Goal: Task Accomplishment & Management: Manage account settings

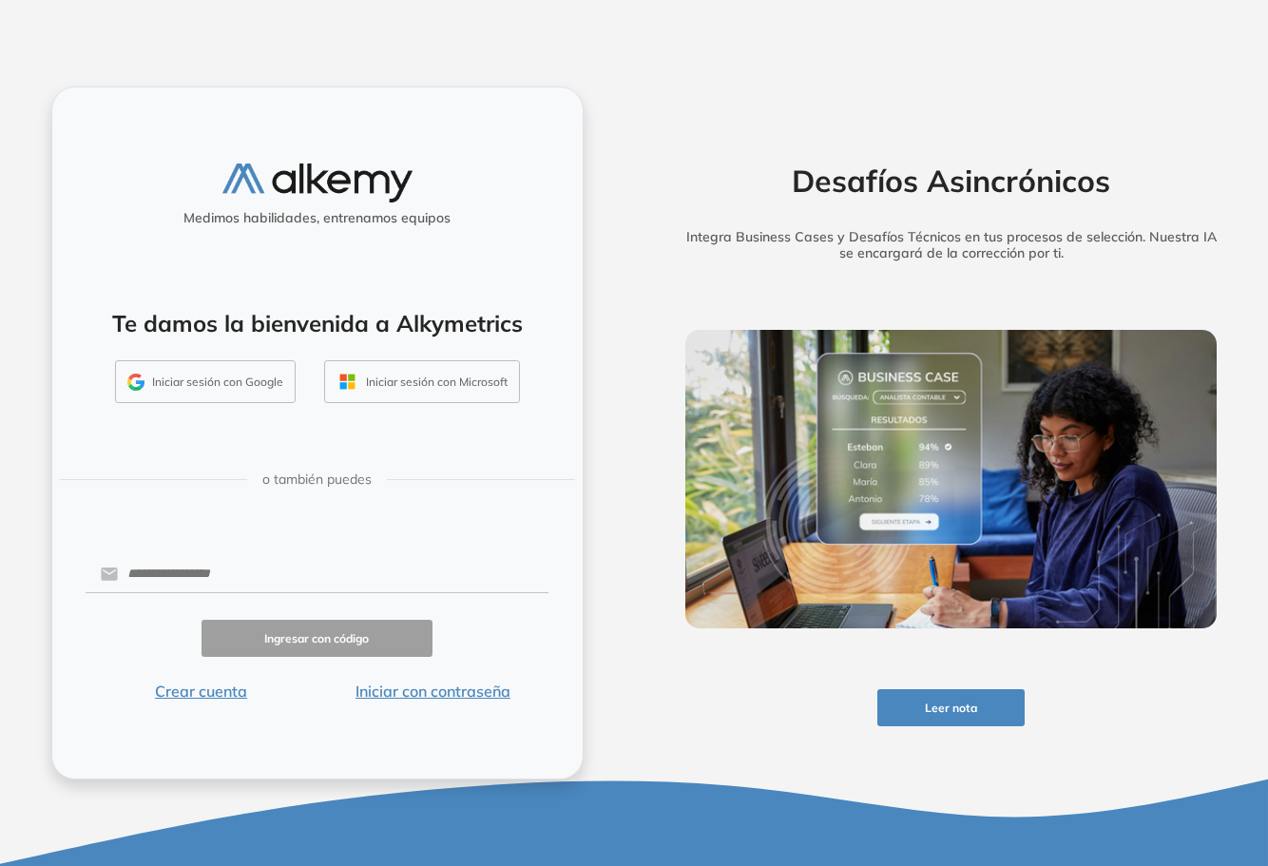
click at [225, 379] on button "Iniciar sesión con Google" at bounding box center [205, 382] width 181 height 44
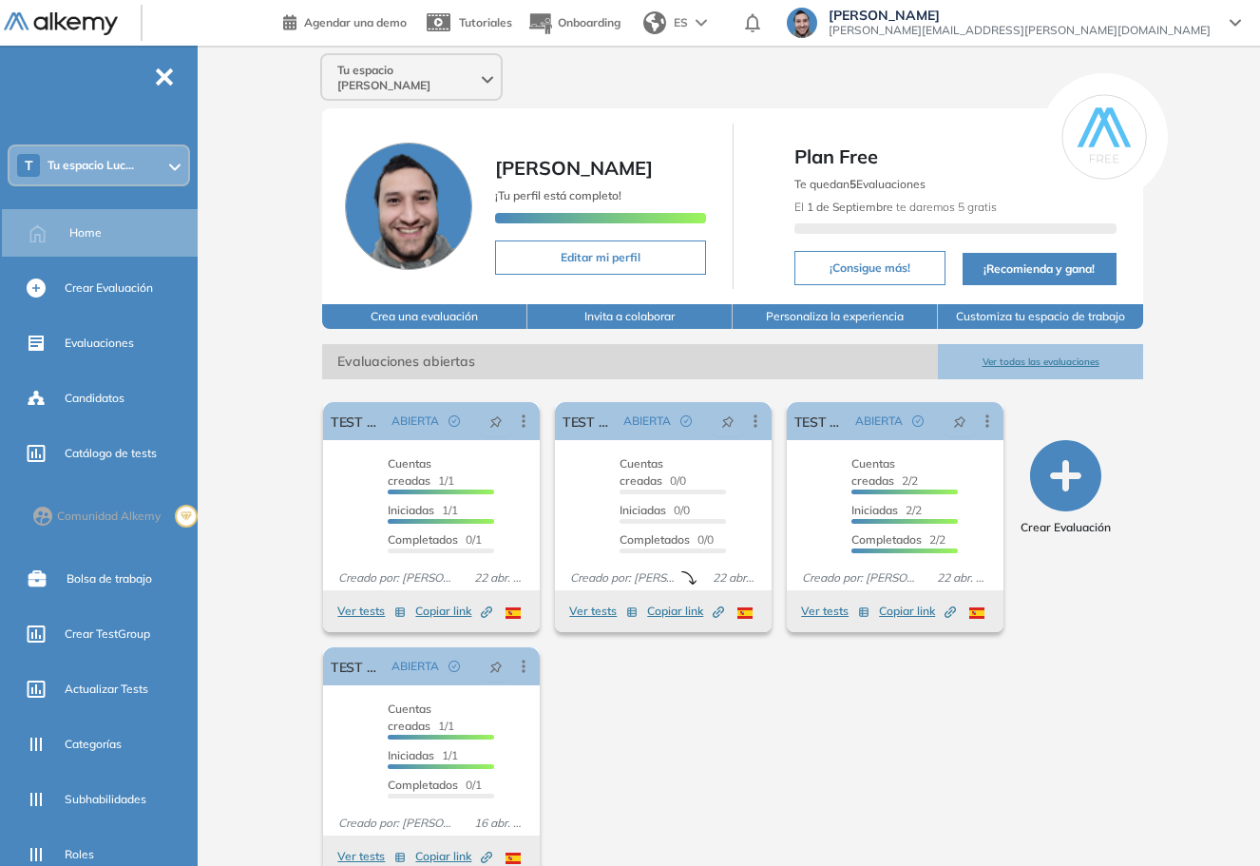
click at [181, 148] on div "T Tu espacio Luc..." at bounding box center [99, 165] width 179 height 38
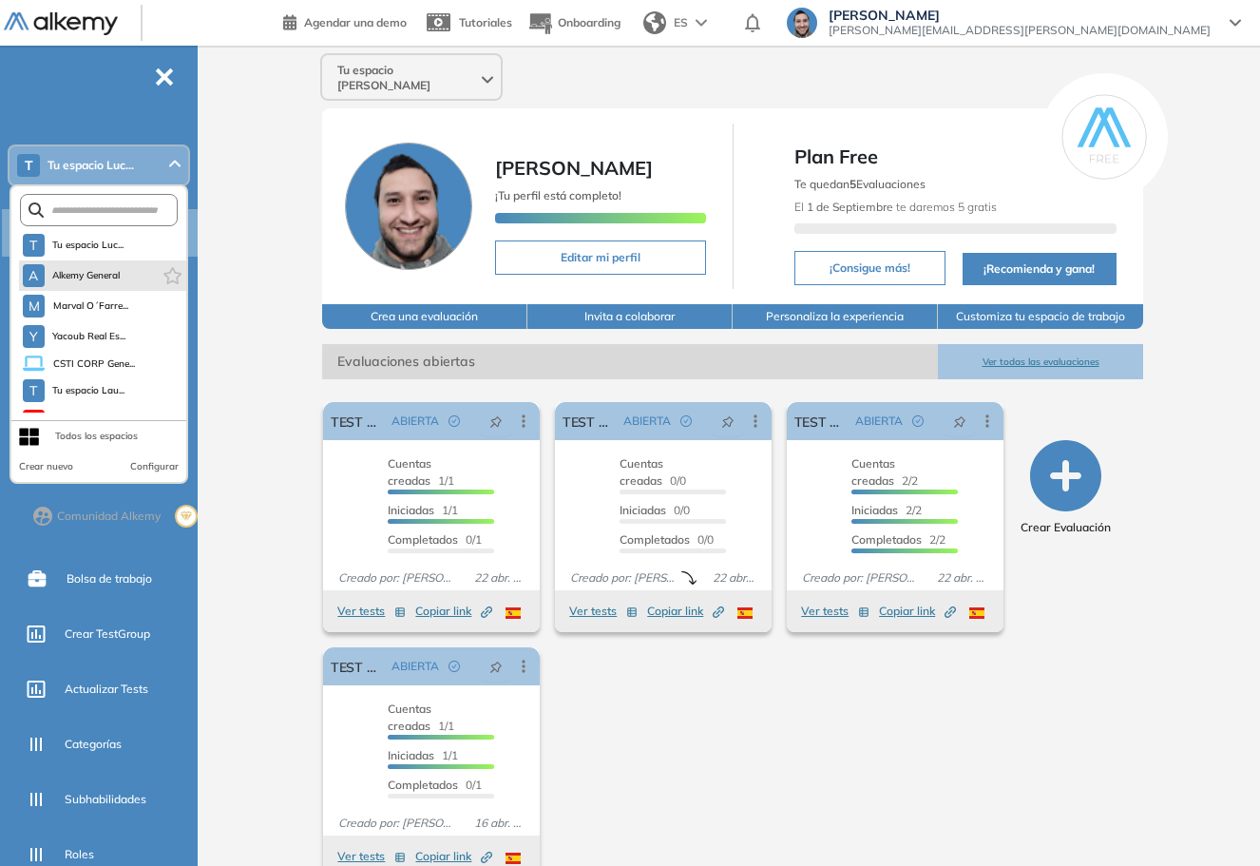
click at [120, 261] on li "A Alkemy General" at bounding box center [102, 275] width 167 height 30
click at [110, 282] on span "Alkemy General" at bounding box center [86, 275] width 68 height 15
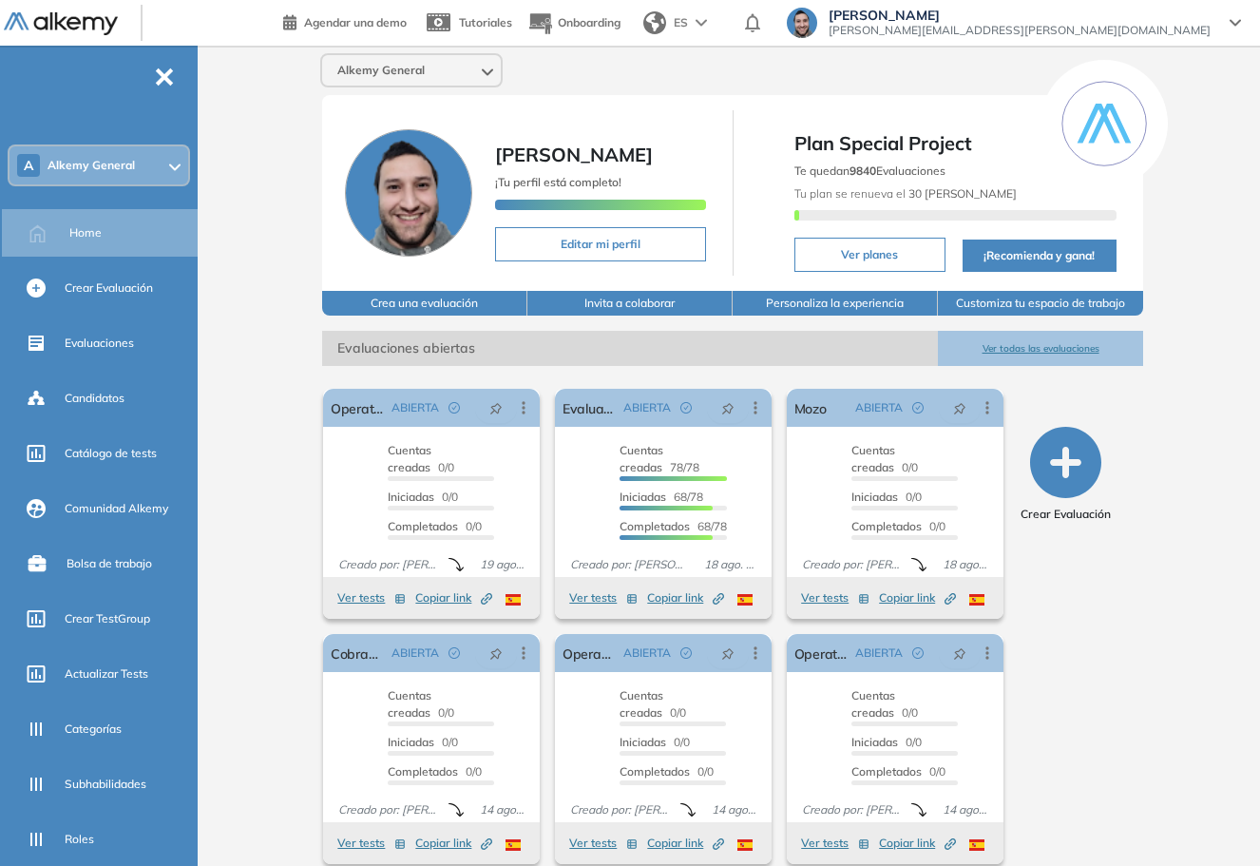
click at [168, 151] on div "A Alkemy General" at bounding box center [99, 165] width 179 height 38
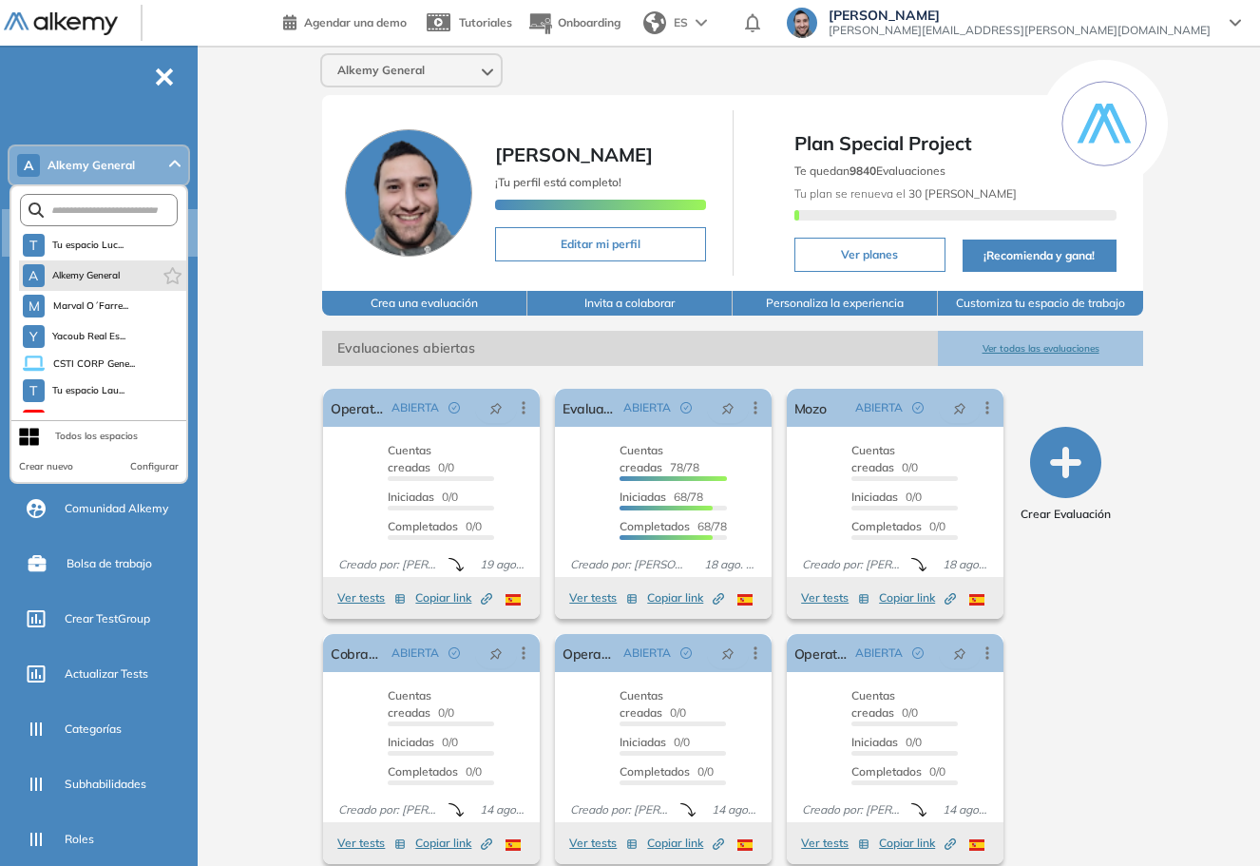
click at [166, 277] on icon "button" at bounding box center [173, 275] width 18 height 17
click at [287, 375] on div "Alkemy General Lucas Ruiz ¡Tu perfil está completo! Editar mi perfil Plan Speci…" at bounding box center [732, 466] width 1055 height 841
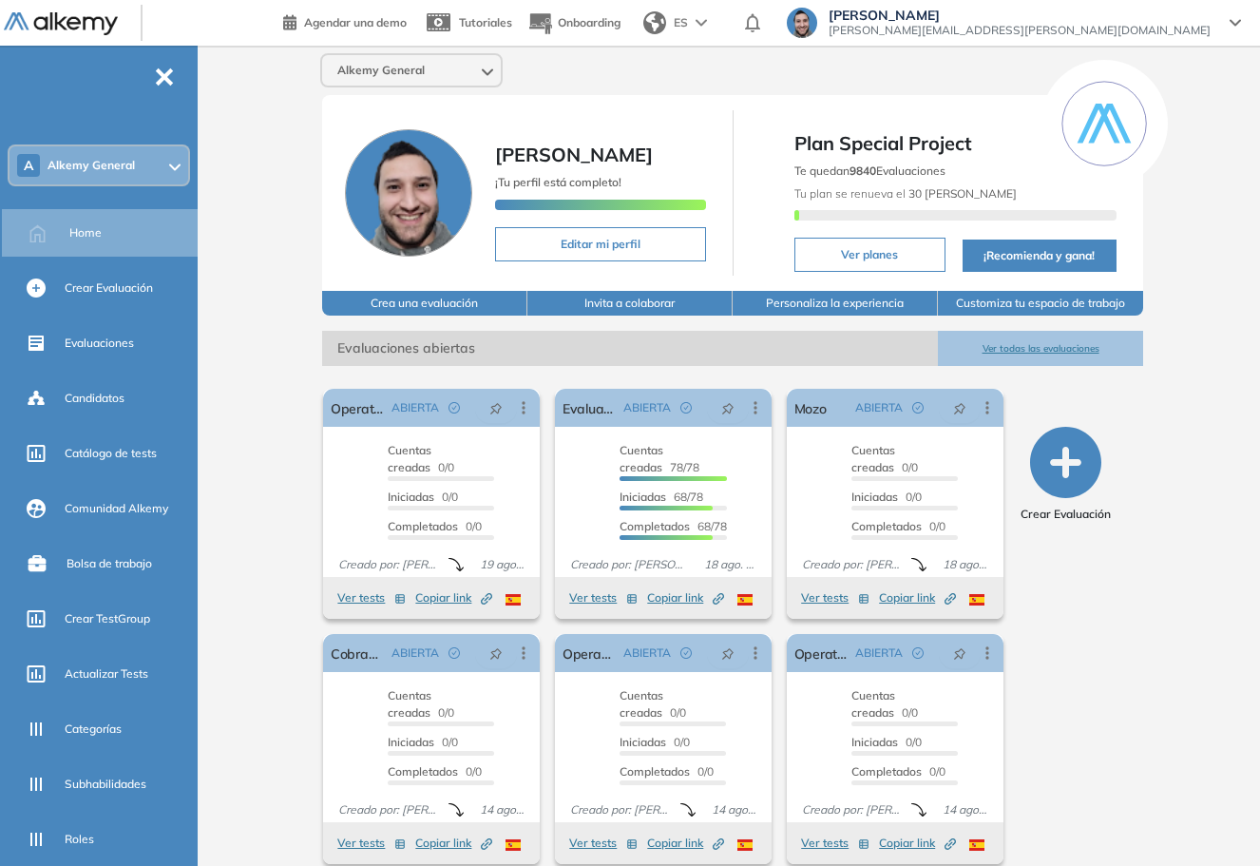
scroll to position [21, 0]
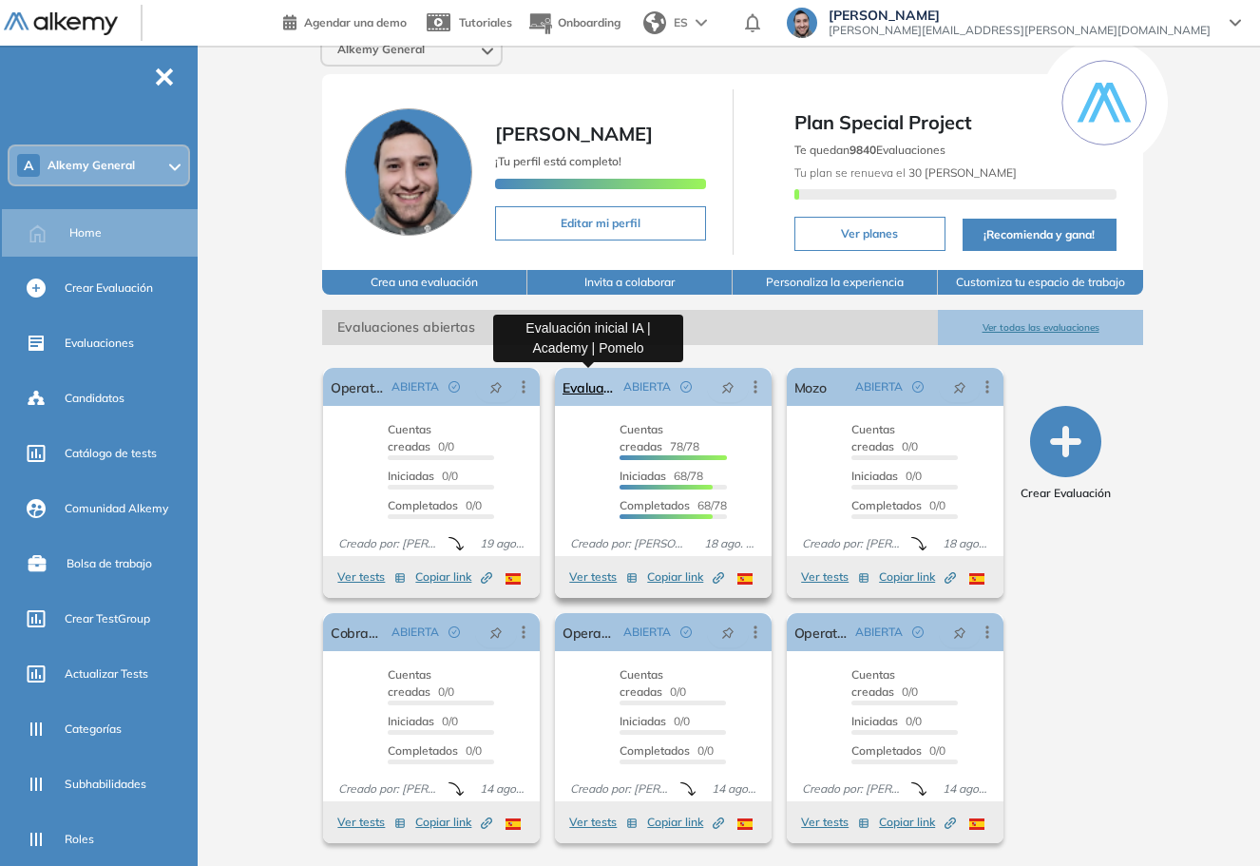
click at [599, 376] on link "Evaluación inicial IA | Academy | Pomelo" at bounding box center [589, 387] width 53 height 38
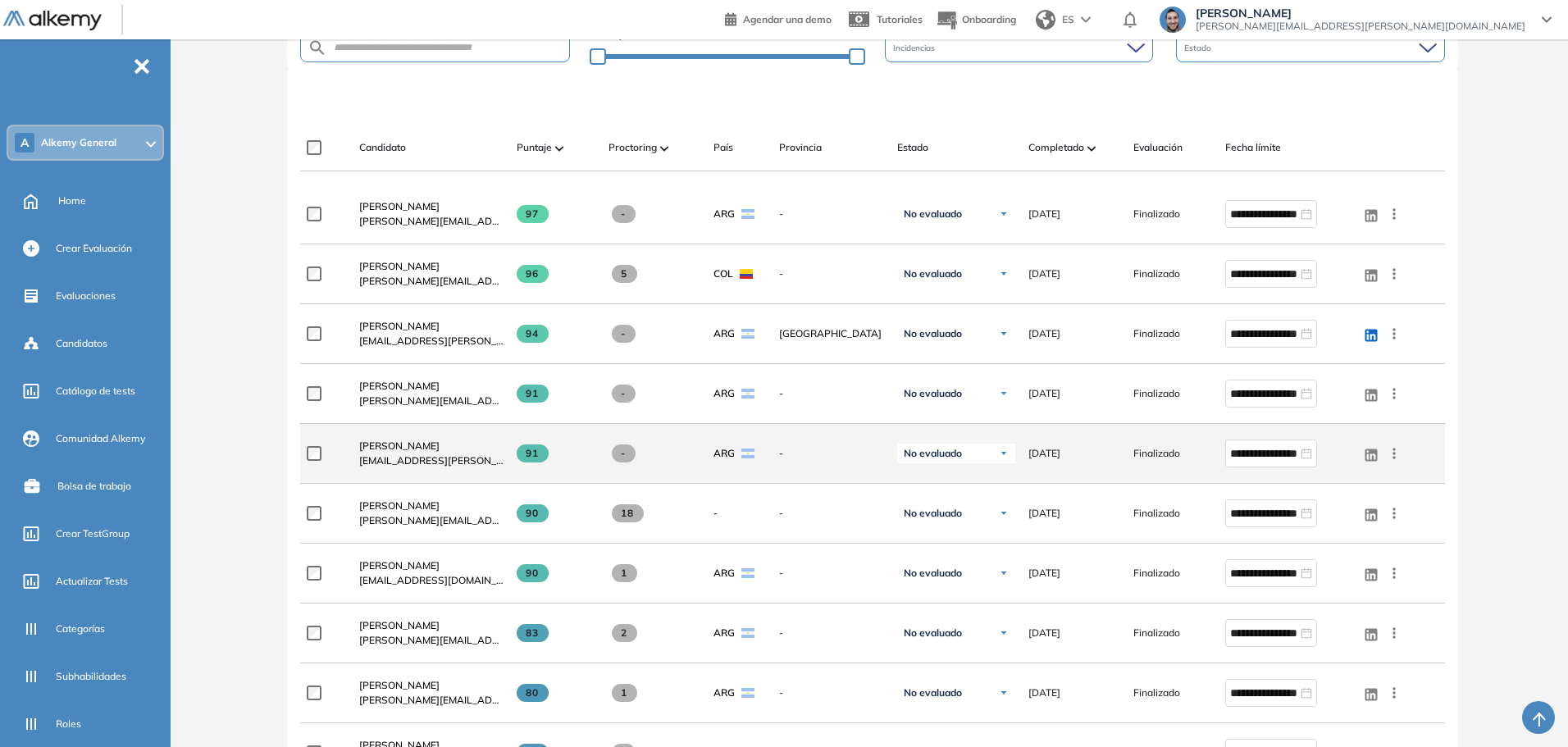
scroll to position [377, 0]
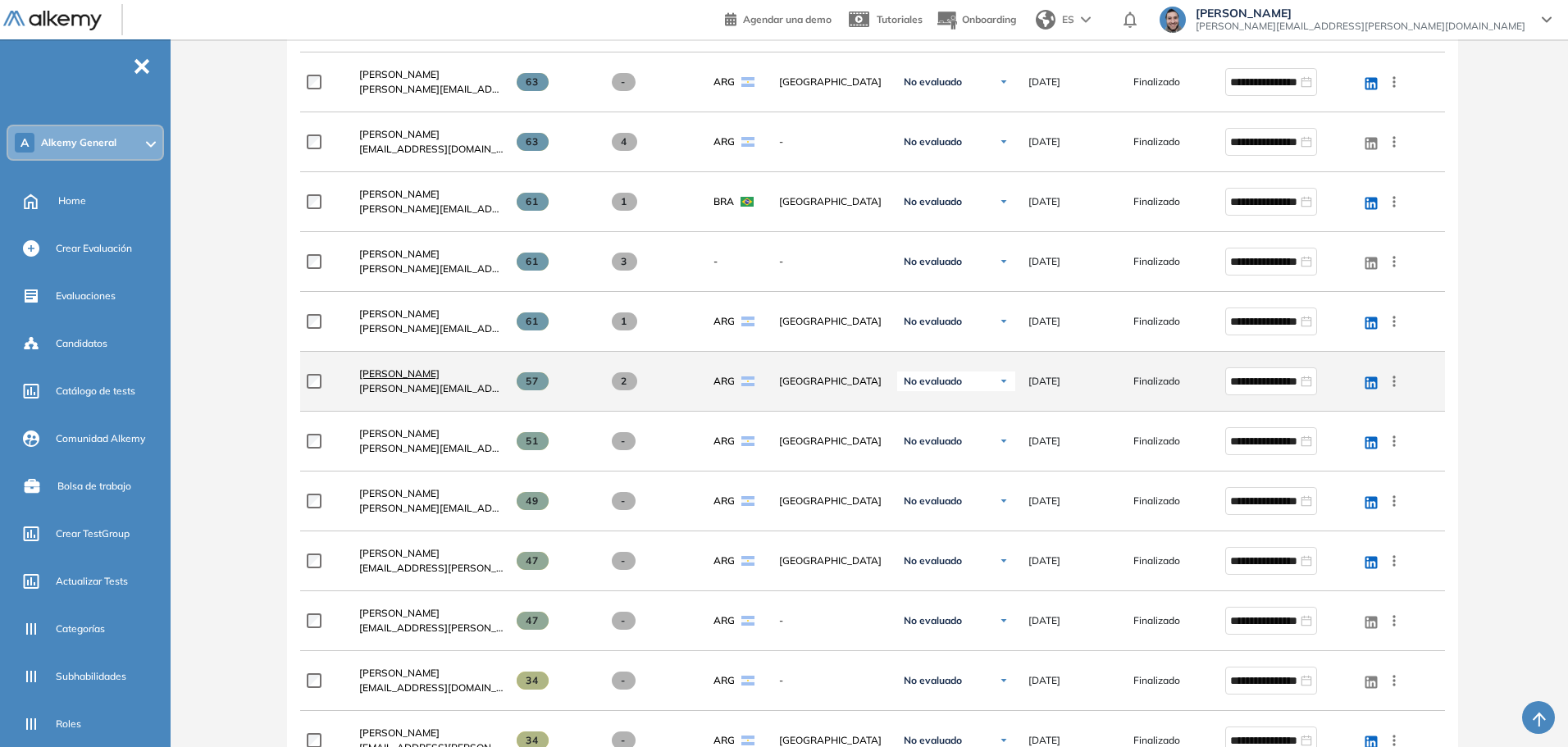
click at [418, 372] on span "Valentina Rodríguez" at bounding box center [398, 374] width 80 height 12
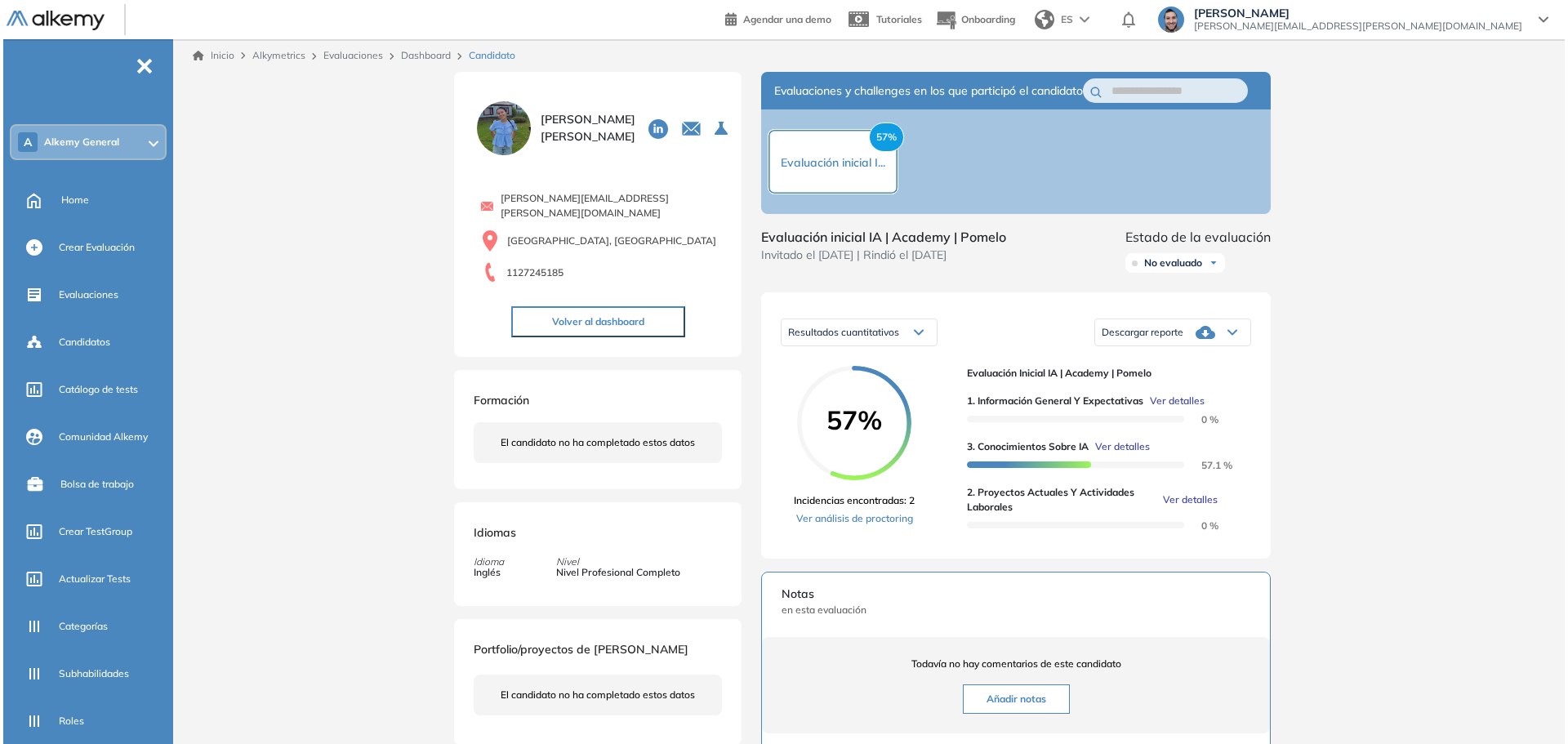
scroll to position [163, 0]
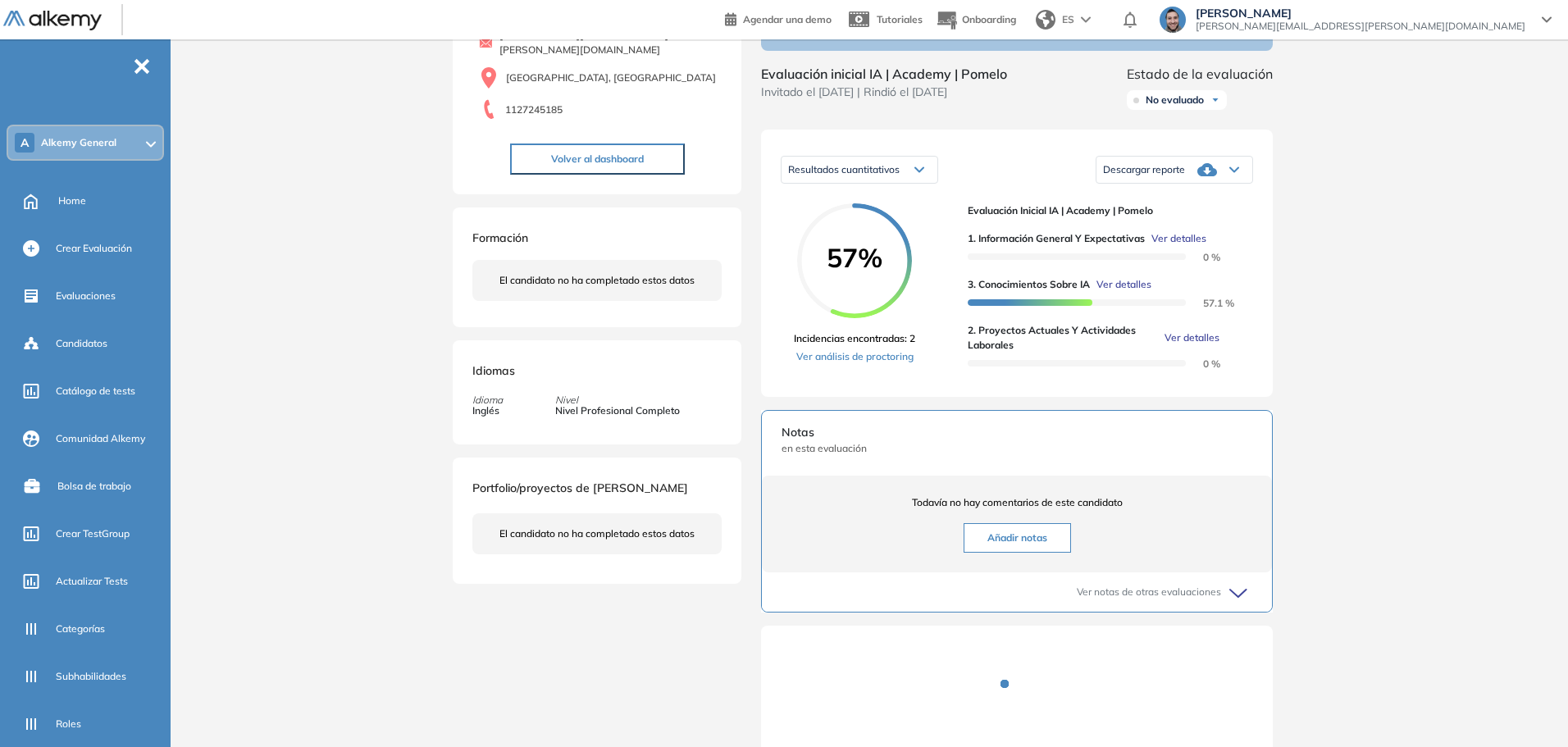
click at [1093, 345] on span "Ver detalles" at bounding box center [1192, 337] width 55 height 15
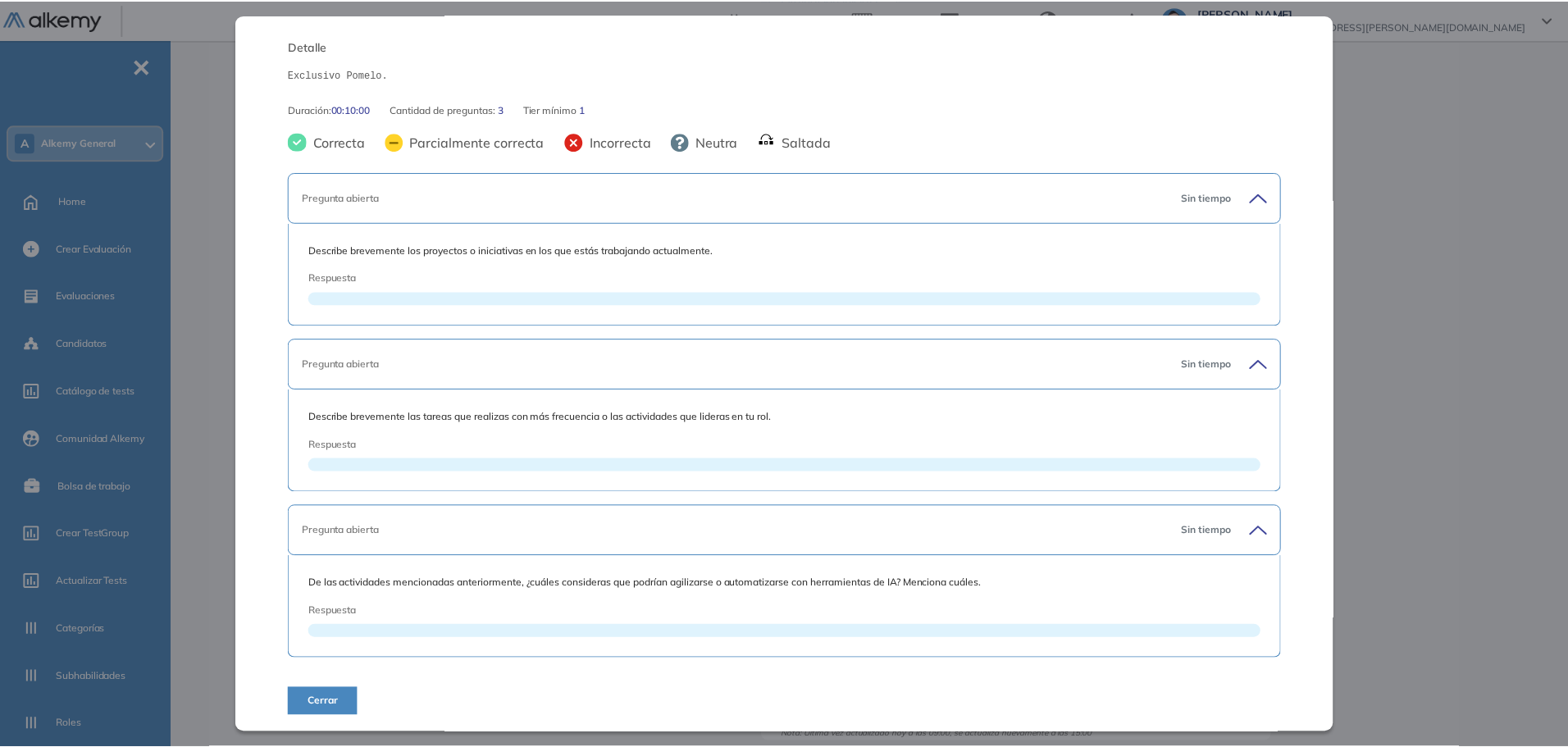
scroll to position [0, 0]
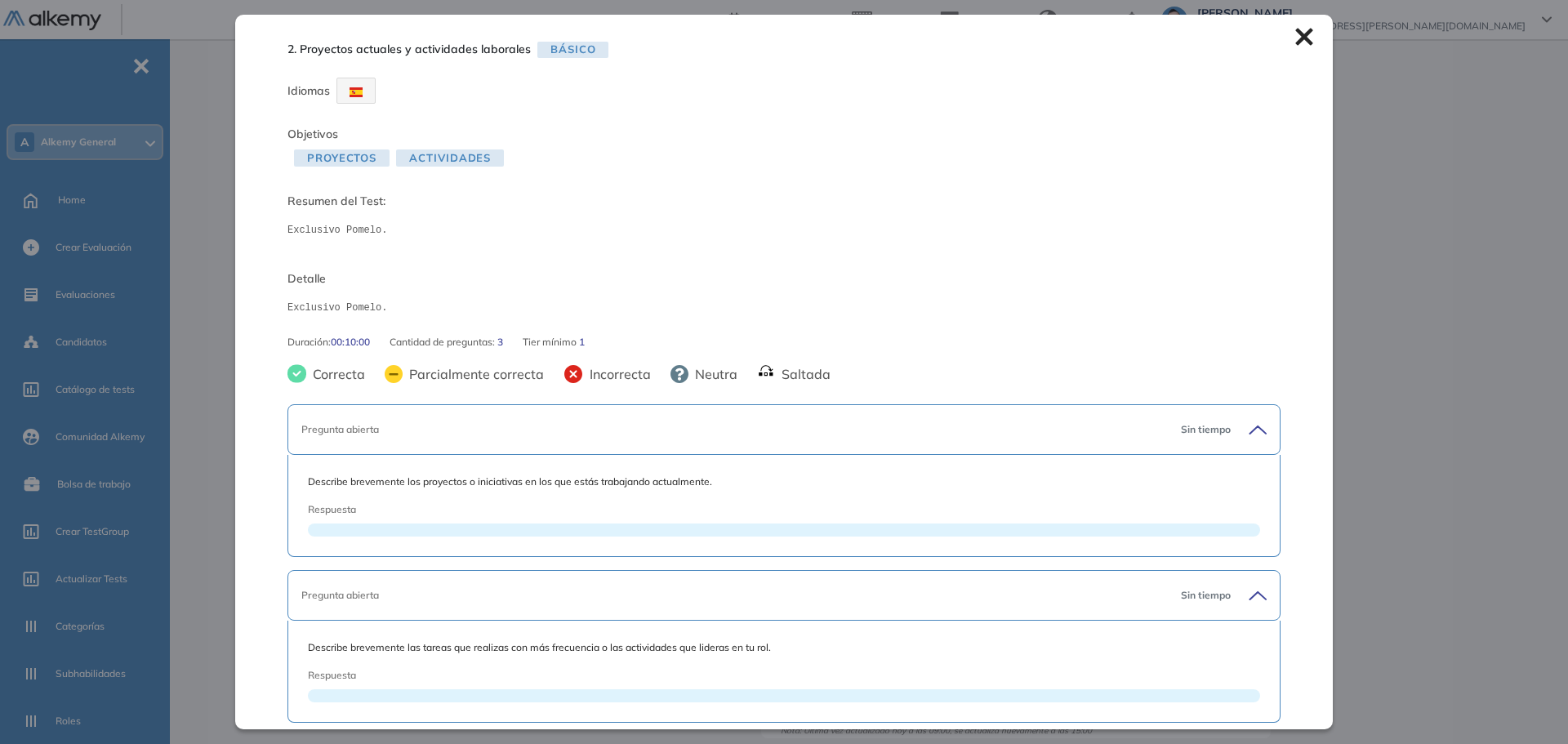
click at [1089, 42] on icon at bounding box center [1304, 36] width 18 height 18
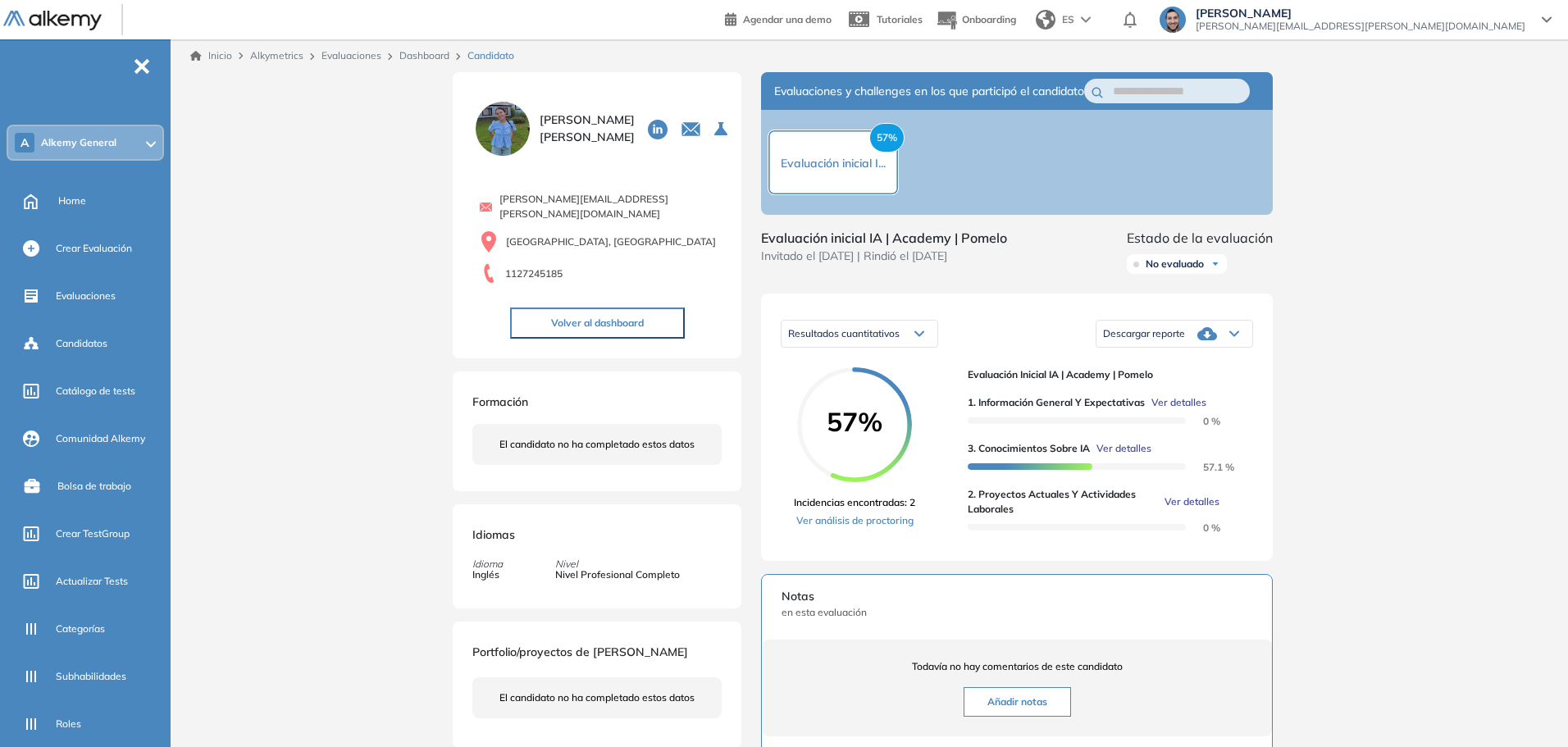
click at [1093, 470] on div "Inicio Alkymetrics Evaluaciones Dashboard Candidato Duración : 00:00:00 Cantida…" at bounding box center [872, 531] width 1390 height 984
click at [1093, 290] on div "Inicio Alkymetrics Evaluaciones Dashboard Candidato Duración : 00:00:00 Cantida…" at bounding box center [872, 531] width 1390 height 984
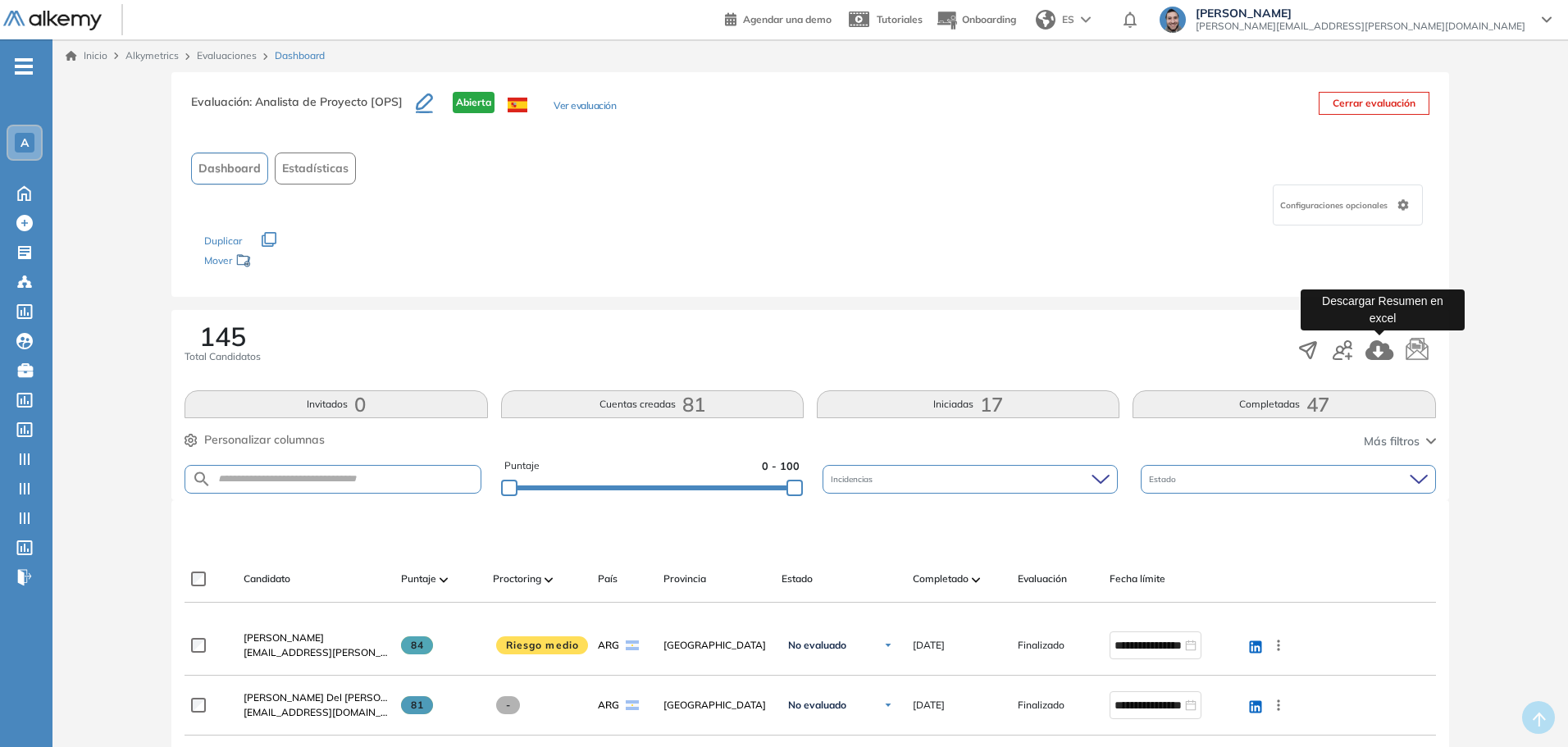
click at [1375, 353] on icon "button" at bounding box center [1379, 349] width 28 height 20
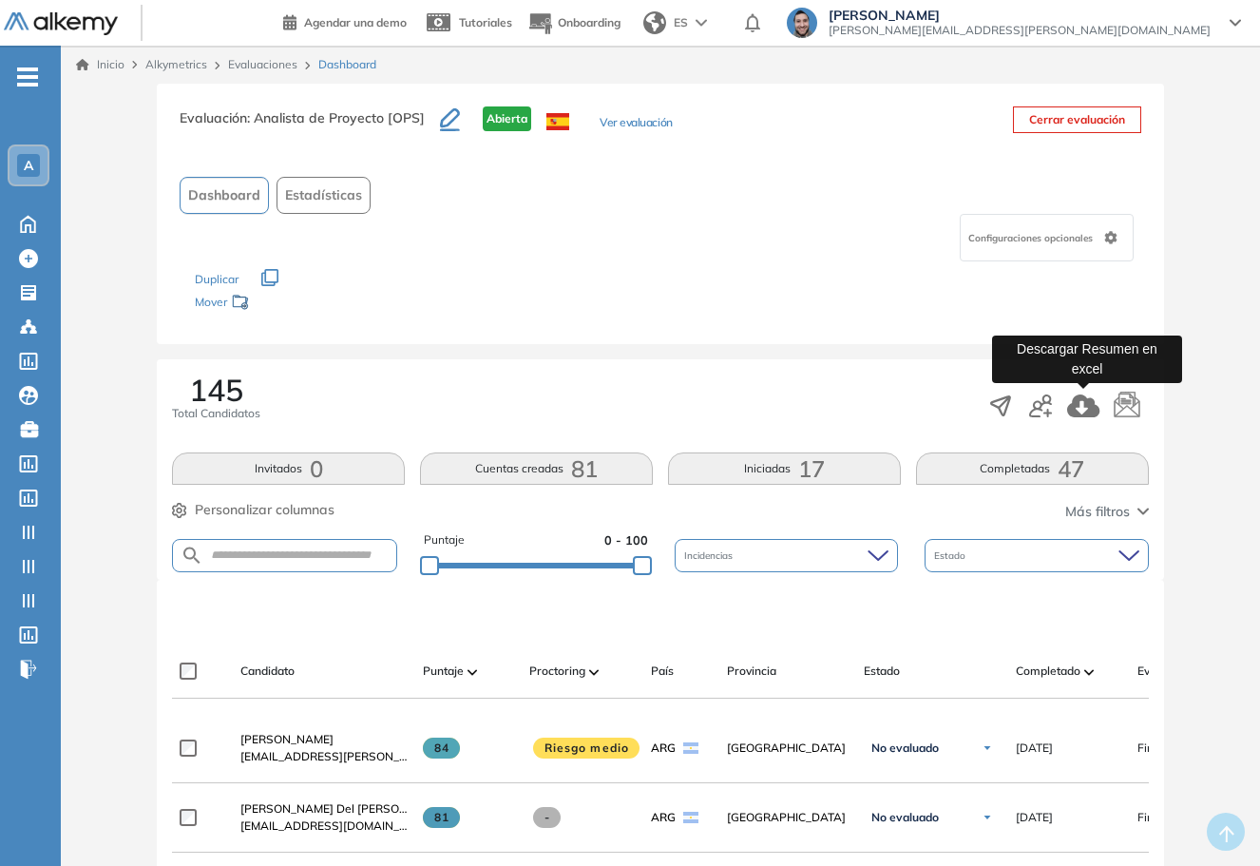
click at [1085, 406] on icon "button" at bounding box center [1084, 405] width 32 height 23
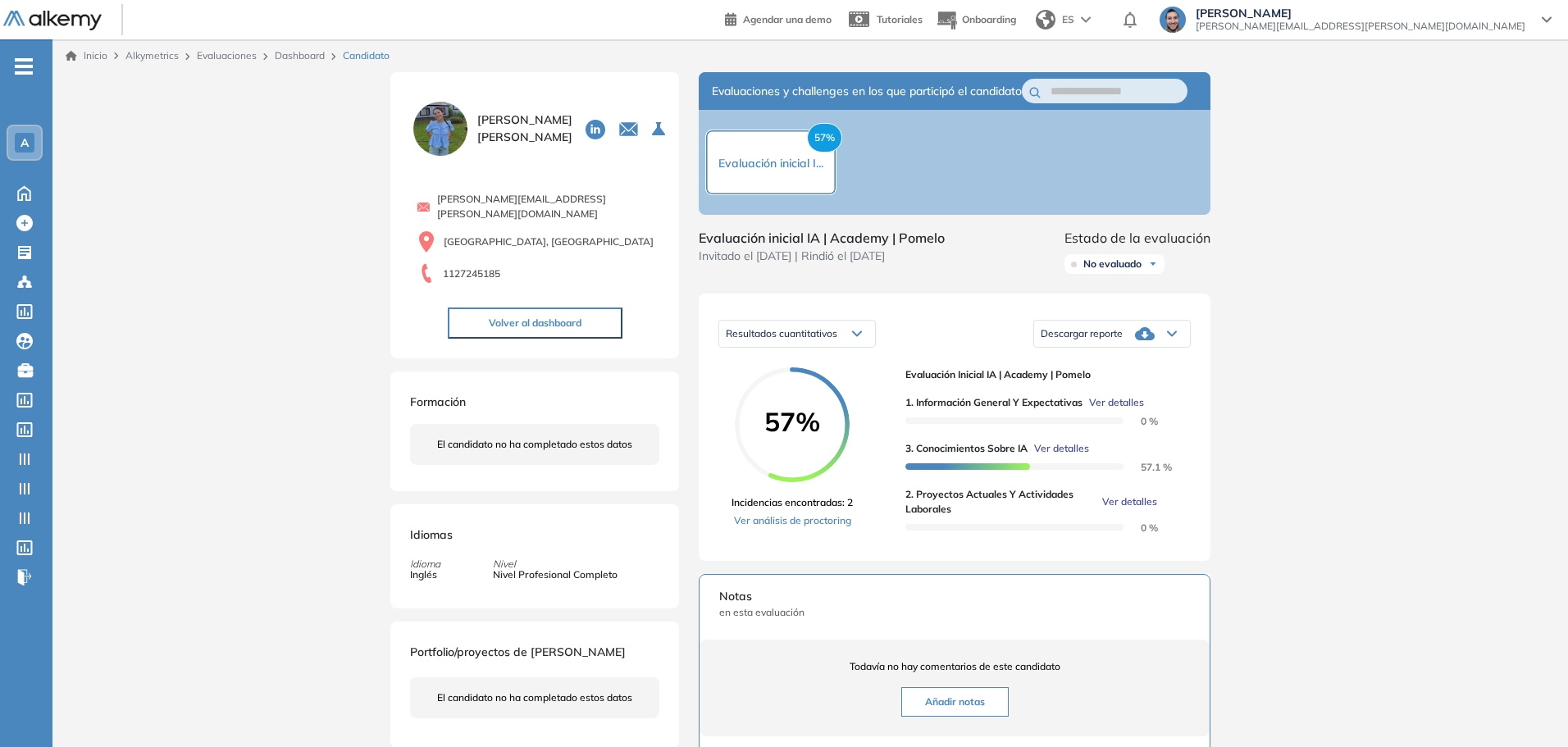
click at [1285, 499] on div "Inicio Alkymetrics Evaluaciones Dashboard Candidato Duración : 00:00:00 Cantida…" at bounding box center [810, 537] width 1515 height 996
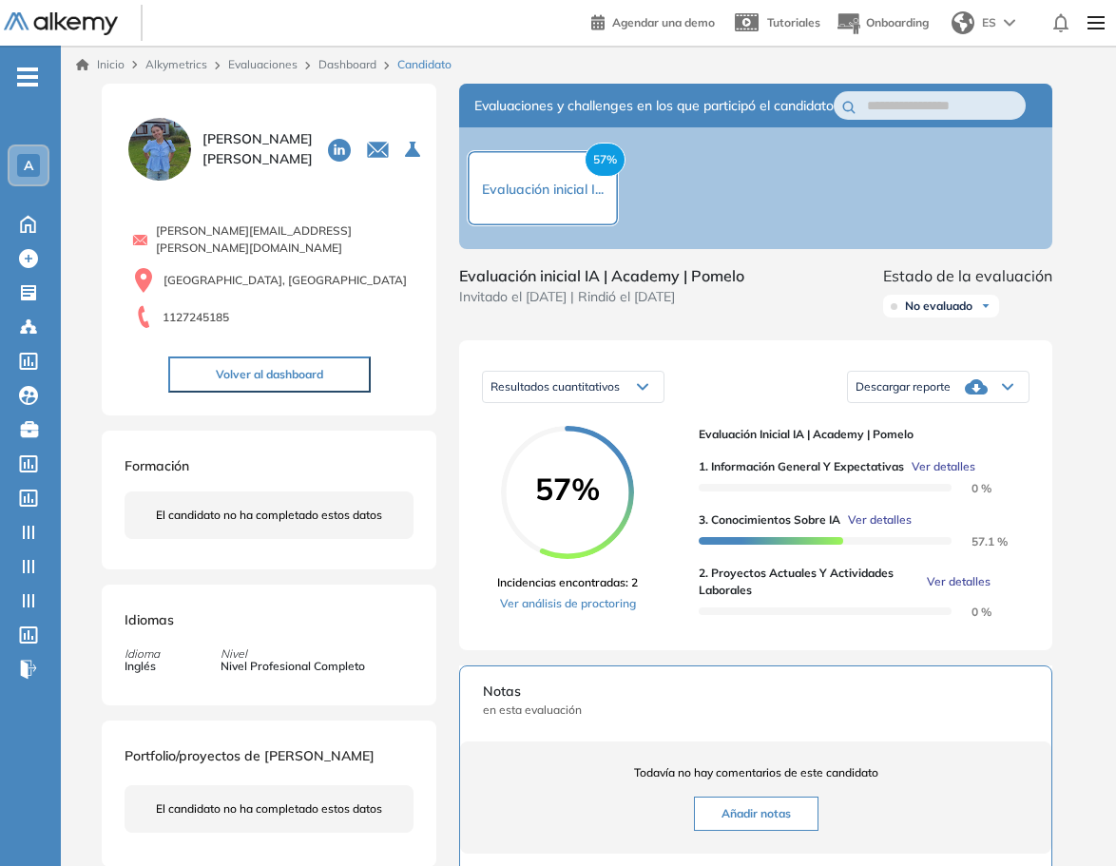
click at [1089, 347] on div "Inicio Alkymetrics Evaluaciones Dashboard Candidato Duración : 00:00:00 Cantida…" at bounding box center [588, 616] width 1055 height 1141
click at [100, 401] on div "Duración : 00:00:00 Cantidad de preguntas: Correcta Parcialmente correcta Incor…" at bounding box center [588, 612] width 989 height 1057
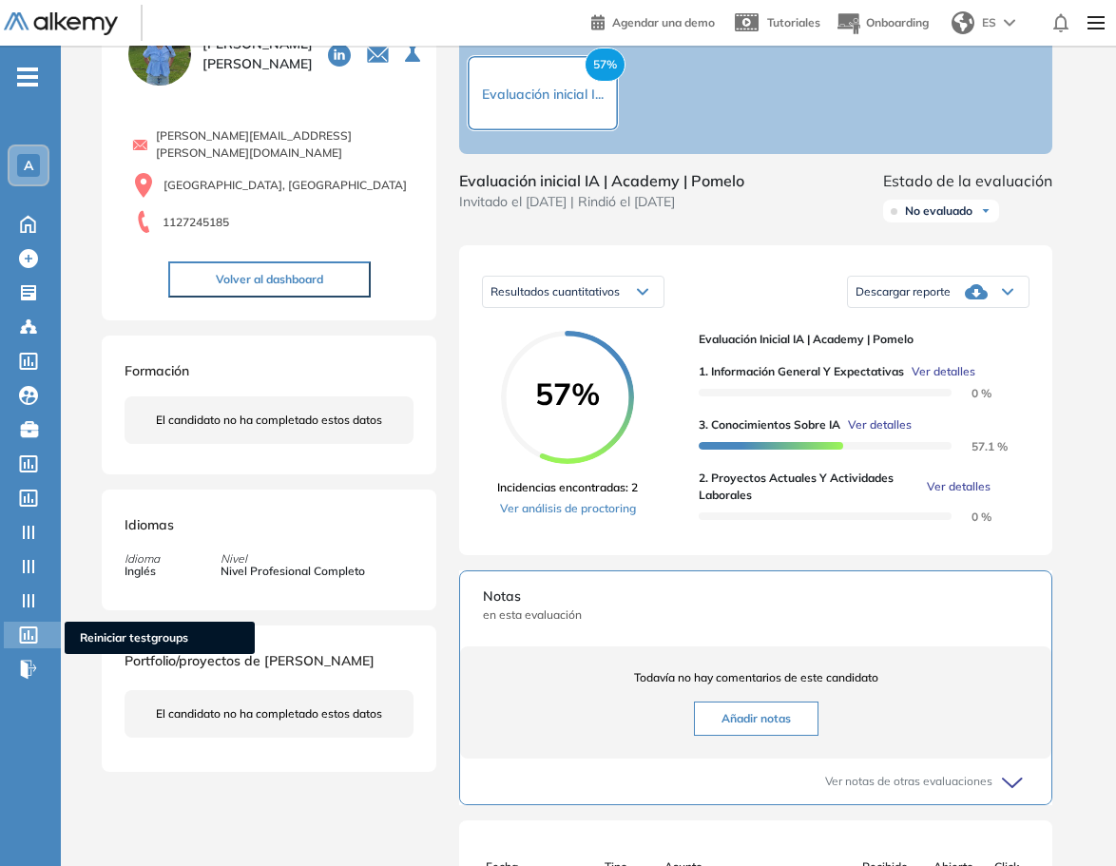
click at [116, 637] on span "Reiniciar testgroups" at bounding box center [160, 637] width 160 height 17
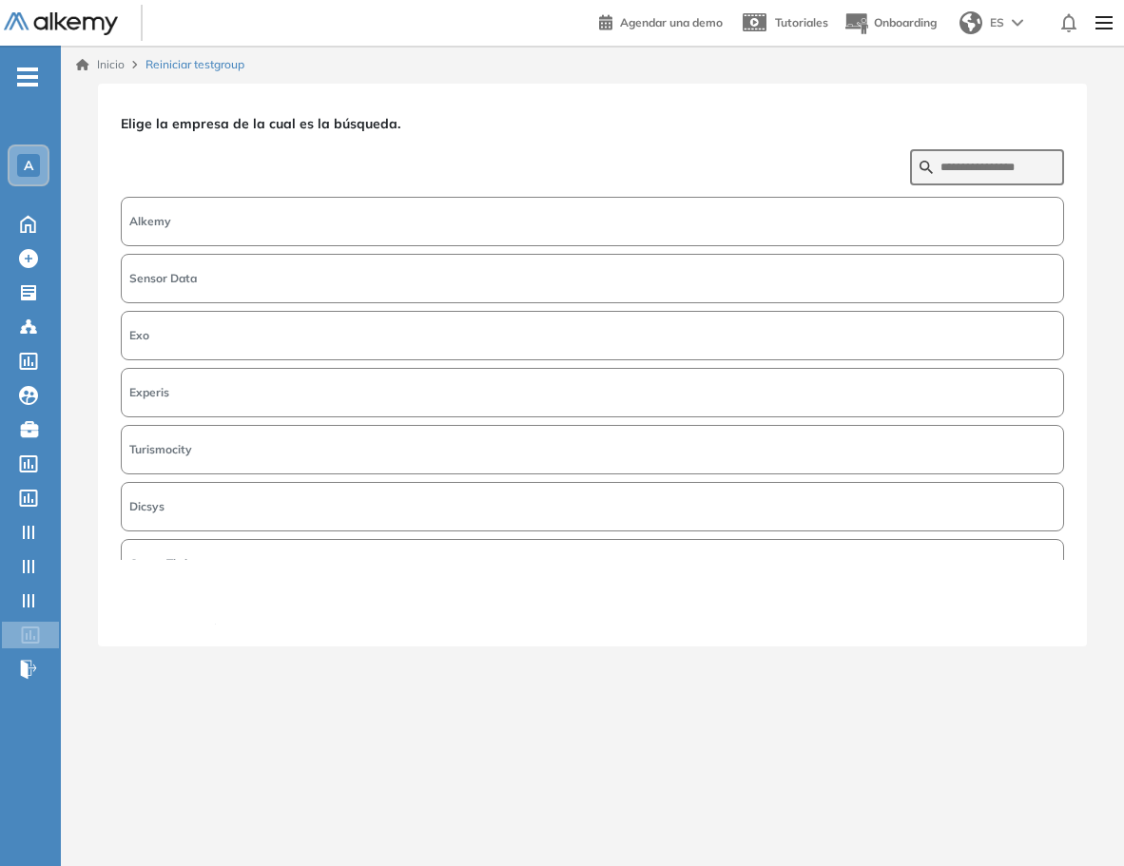
click at [288, 219] on button "Alkemy" at bounding box center [592, 221] width 943 height 49
click at [1034, 611] on button "Siguiente" at bounding box center [1023, 611] width 82 height 25
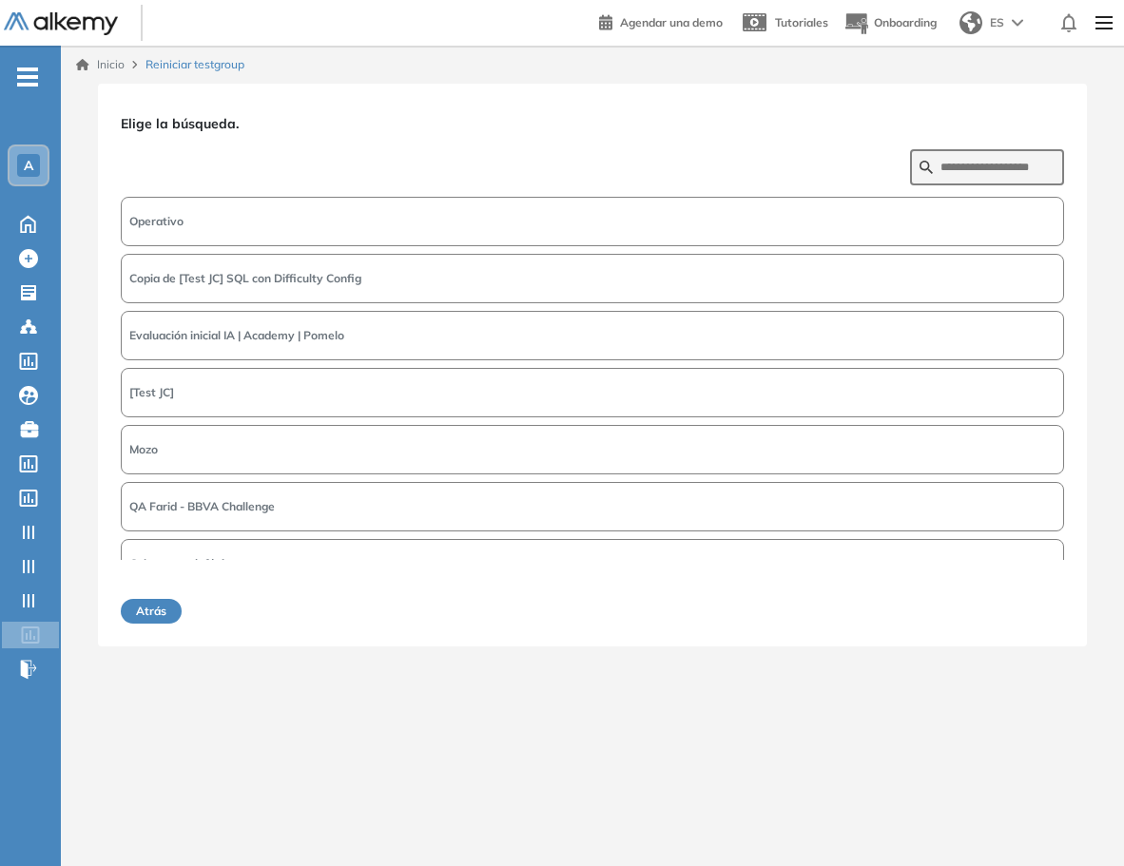
click at [260, 340] on span "Evaluación inicial IA | Academy | Pomelo" at bounding box center [236, 335] width 215 height 17
click at [1013, 614] on button "Siguiente" at bounding box center [1023, 611] width 82 height 25
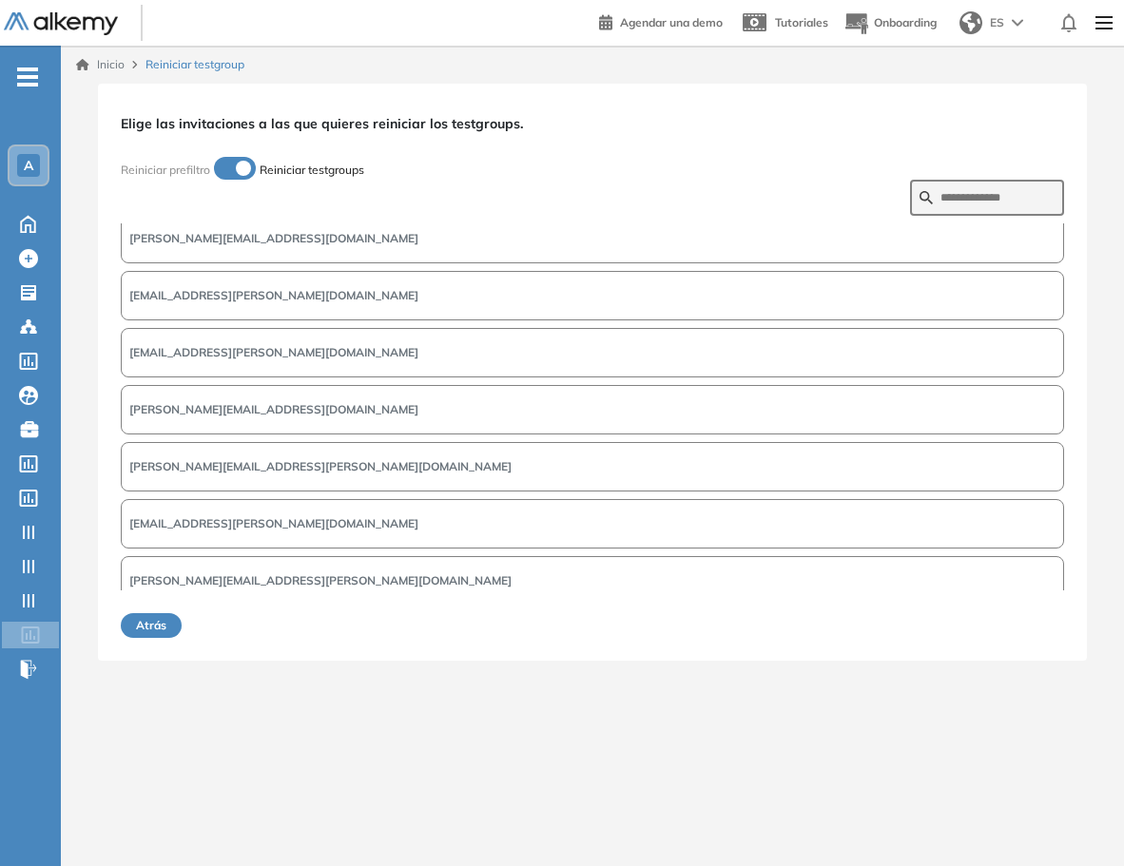
scroll to position [964, 0]
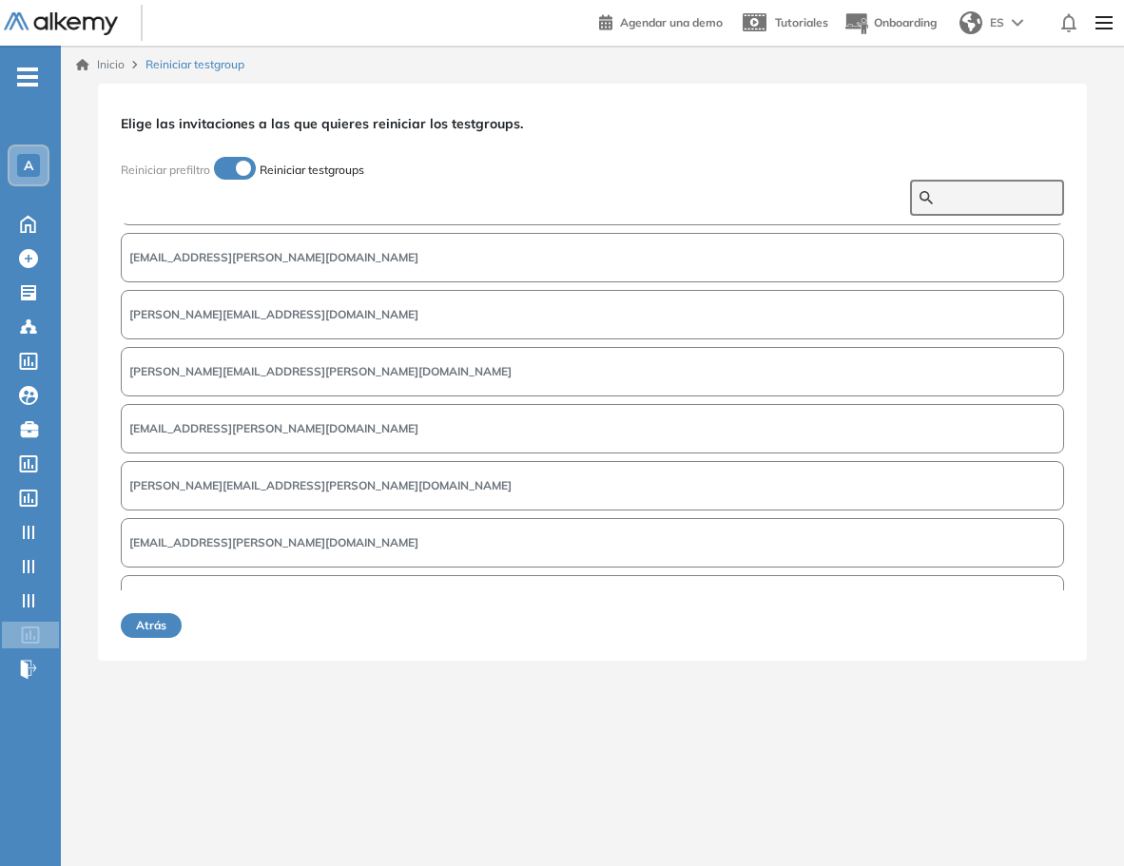
click at [980, 199] on input "text" at bounding box center [997, 197] width 114 height 17
type input "***"
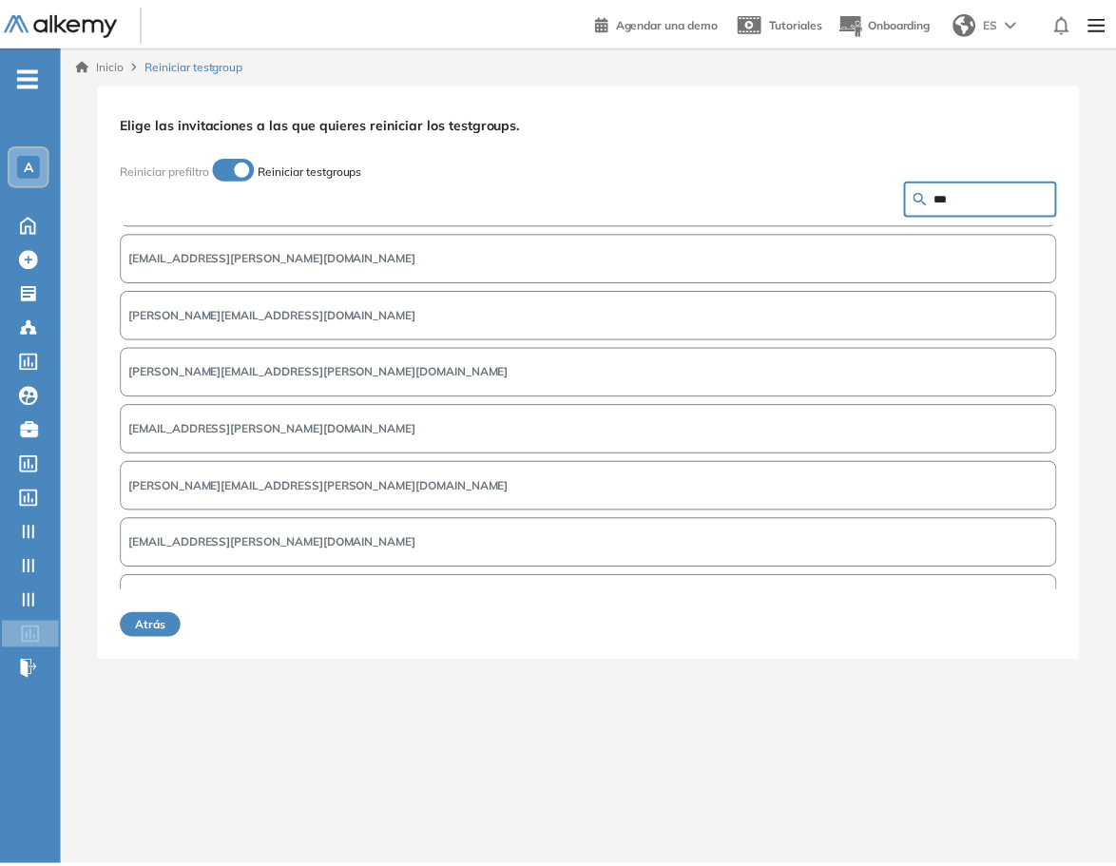
scroll to position [0, 0]
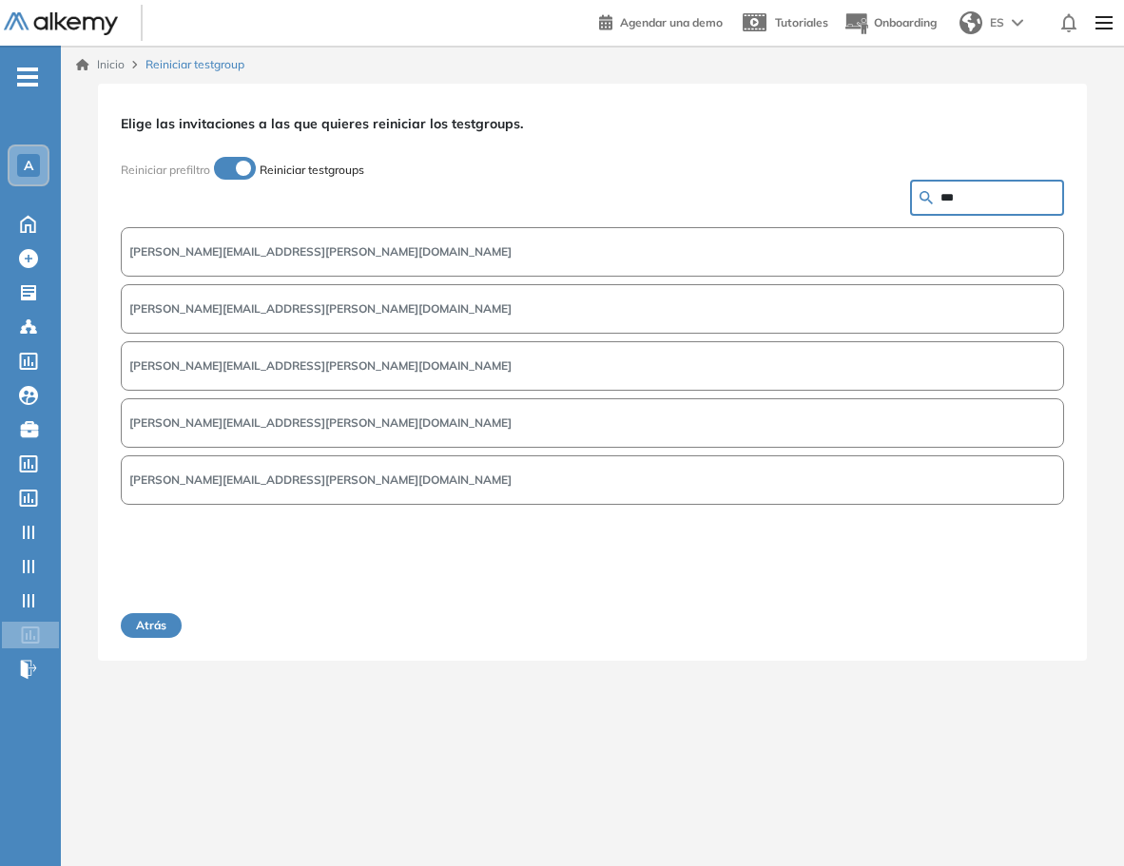
click at [238, 311] on span "valentina.rodriguez@pomelo.la" at bounding box center [320, 308] width 382 height 17
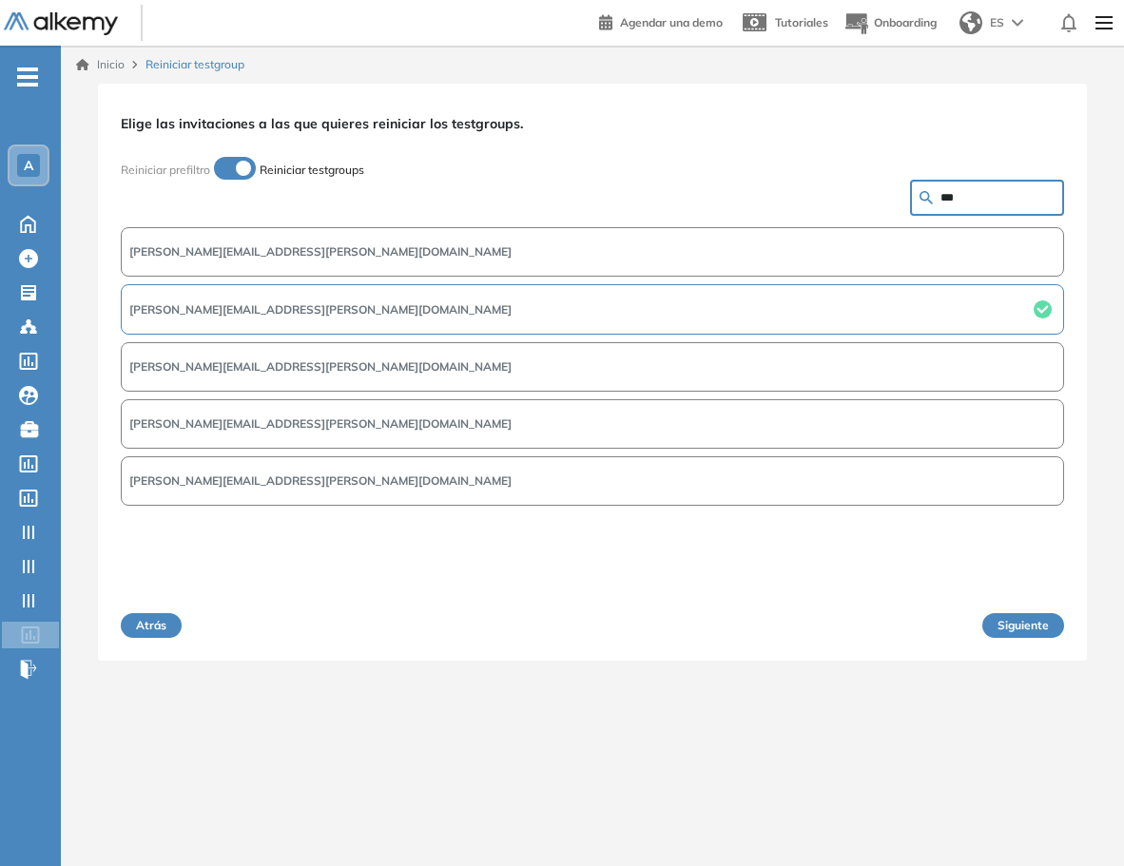
click at [1010, 623] on button "Siguiente" at bounding box center [1023, 625] width 82 height 25
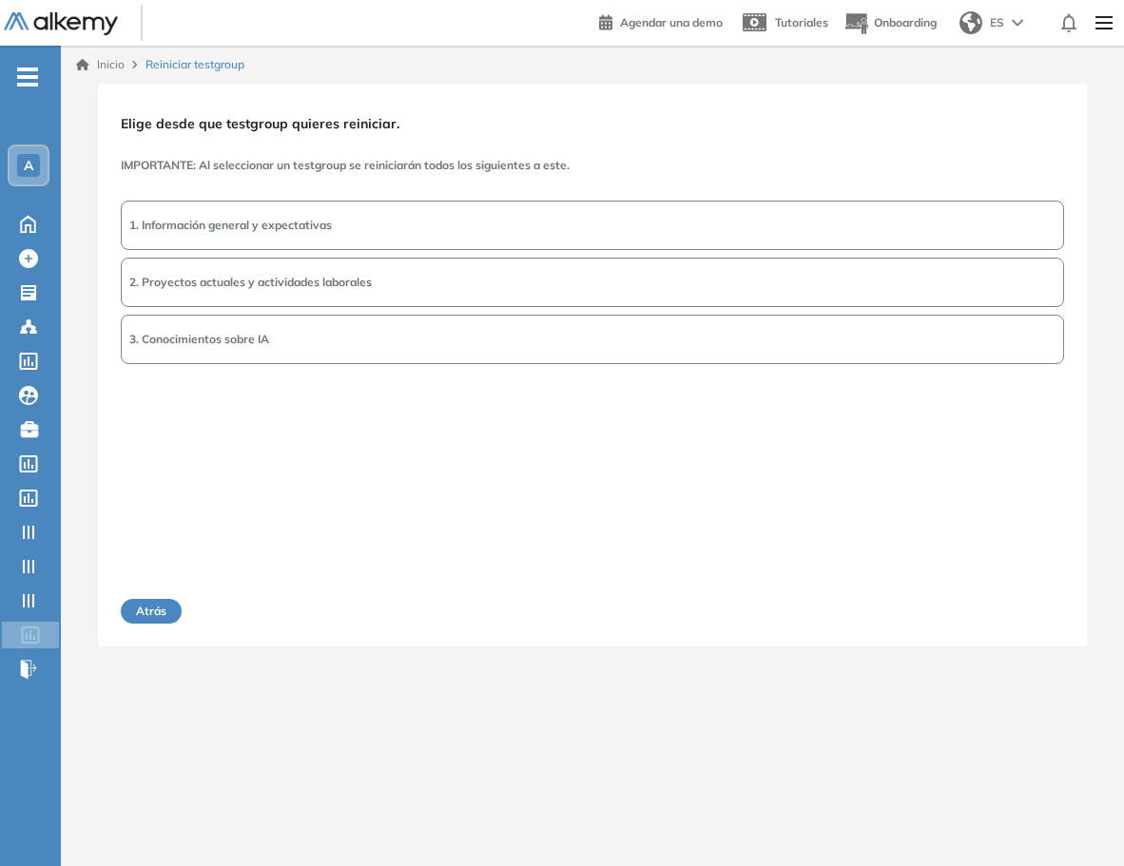
click at [353, 280] on span "2. Proyectos actuales y actividades laborales" at bounding box center [250, 282] width 242 height 17
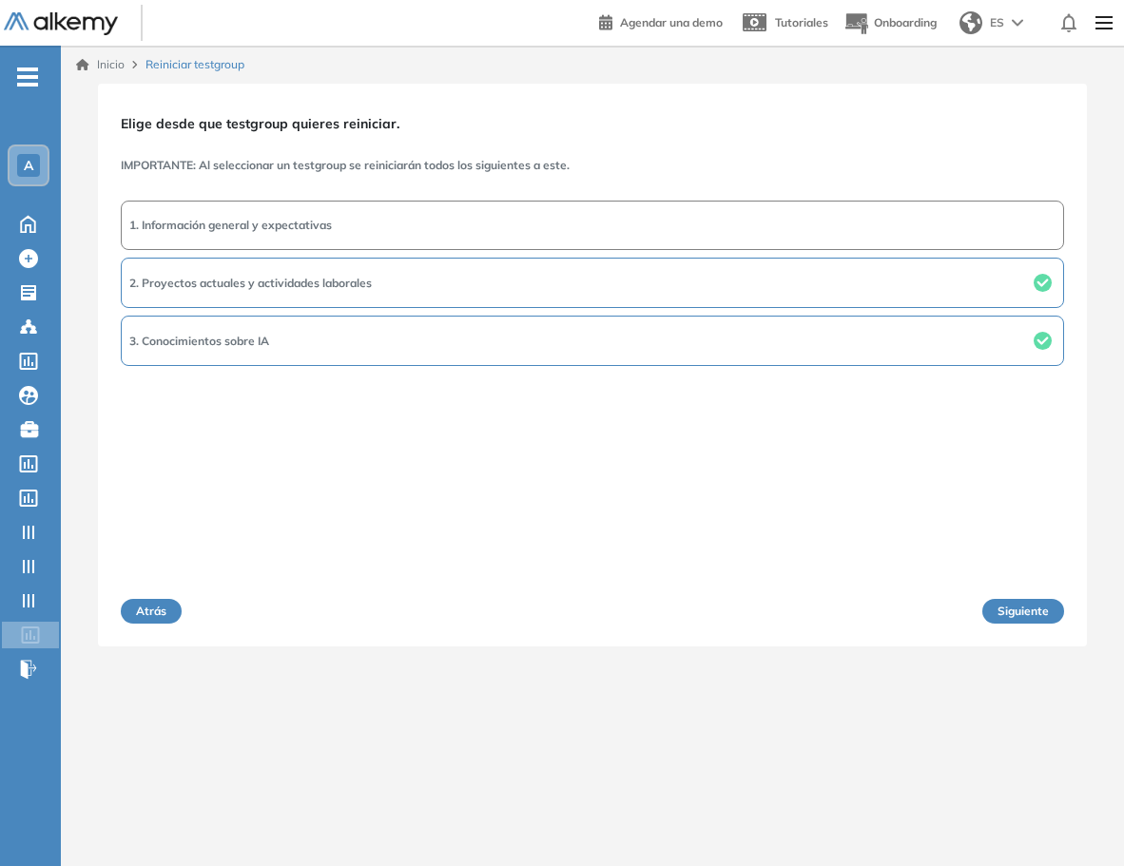
click at [1029, 611] on button "Siguiente" at bounding box center [1023, 611] width 82 height 25
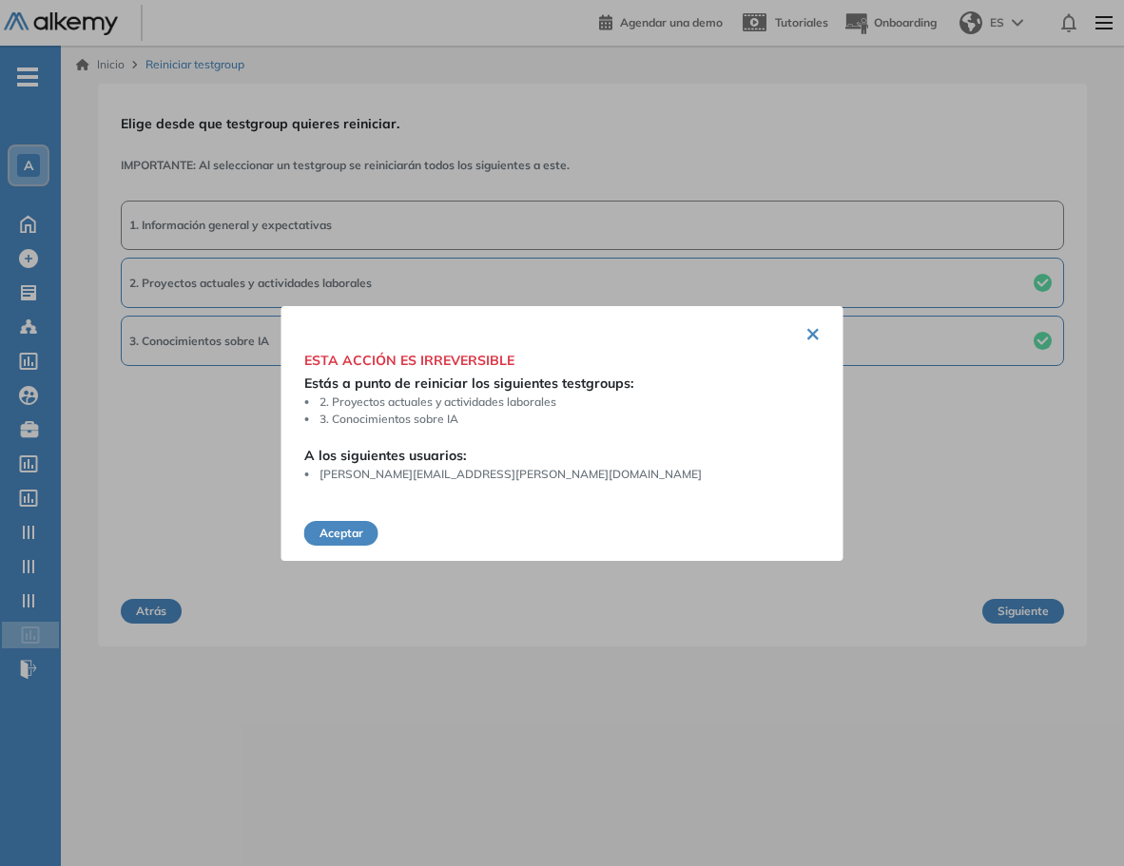
click at [352, 533] on button "Aceptar" at bounding box center [341, 533] width 74 height 25
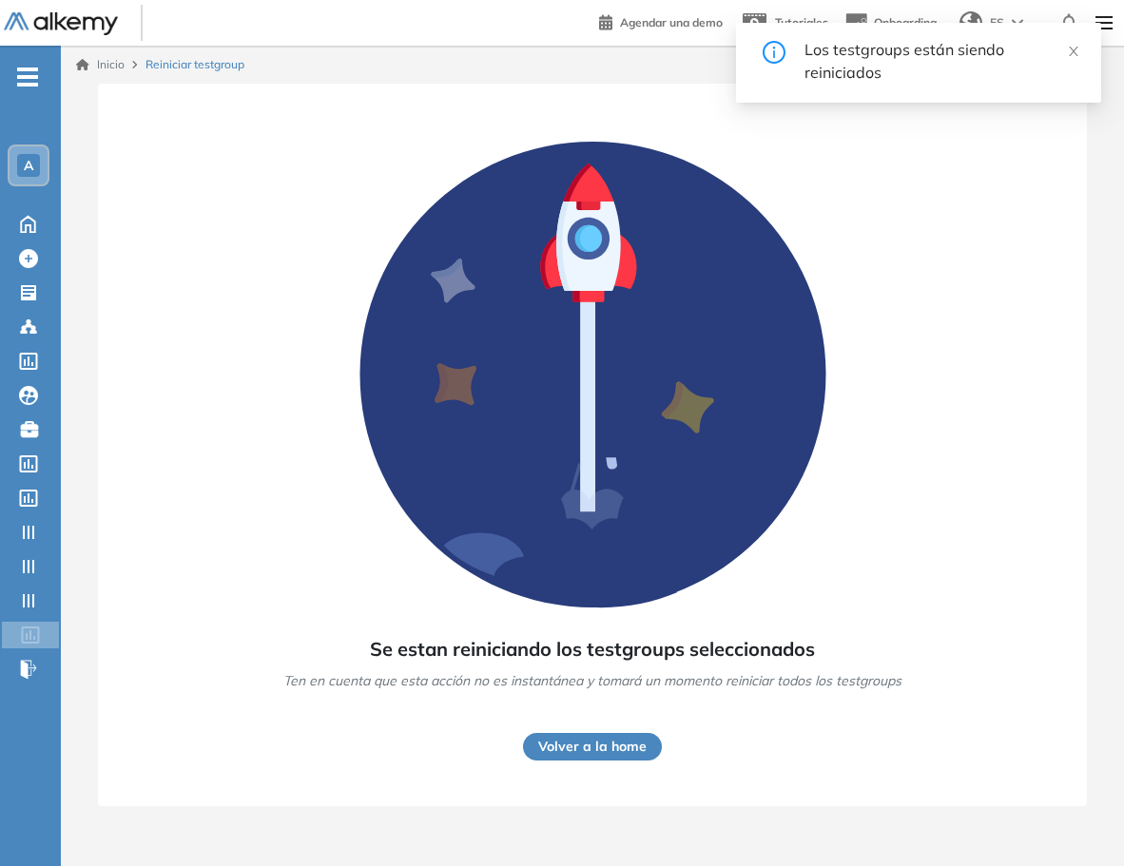
click at [601, 748] on button "Volver a la home" at bounding box center [592, 747] width 139 height 28
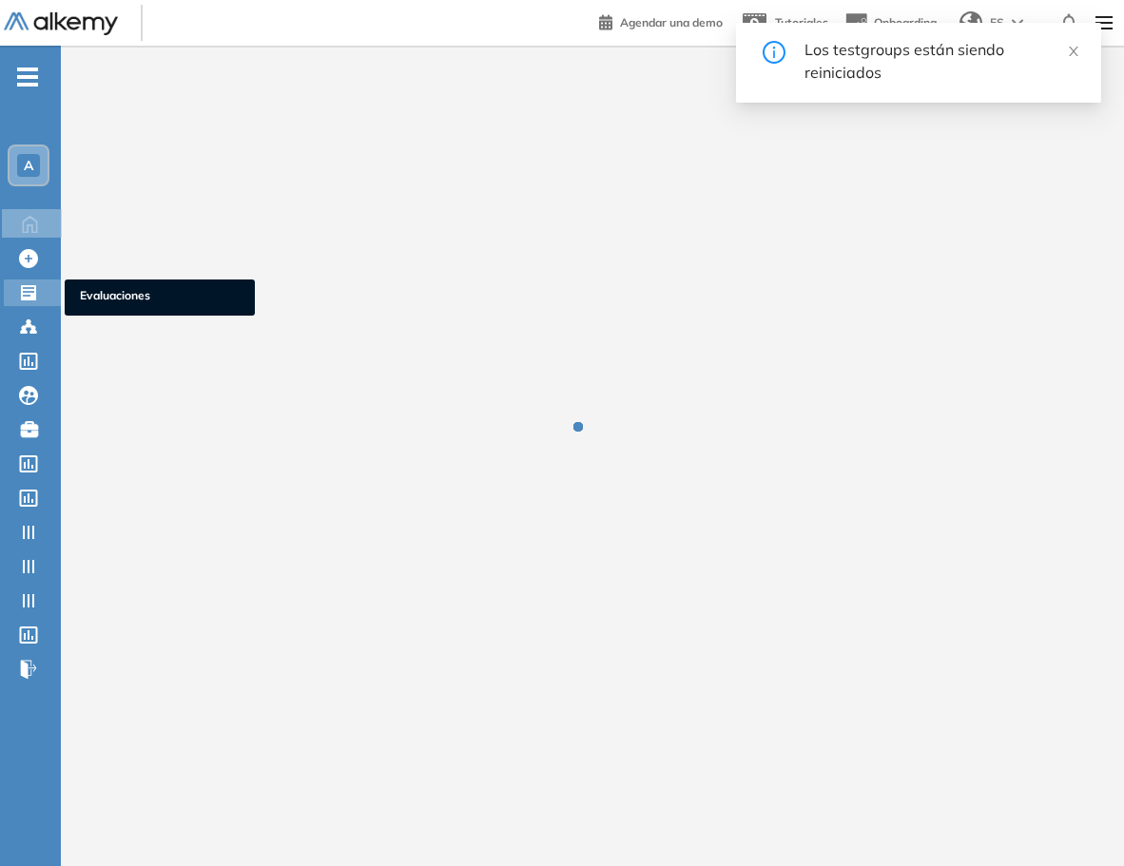
click at [34, 297] on icon at bounding box center [28, 292] width 15 height 15
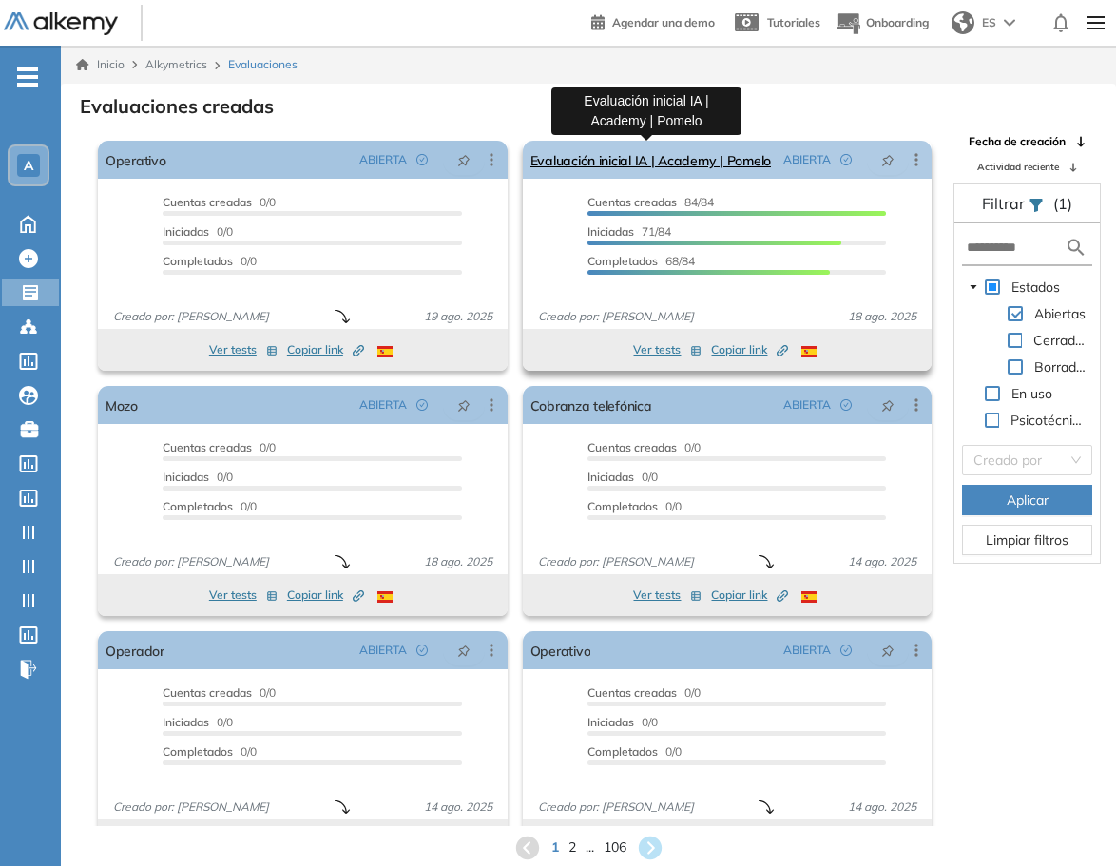
click at [633, 157] on link "Evaluación inicial IA | Academy | Pomelo" at bounding box center [650, 160] width 240 height 38
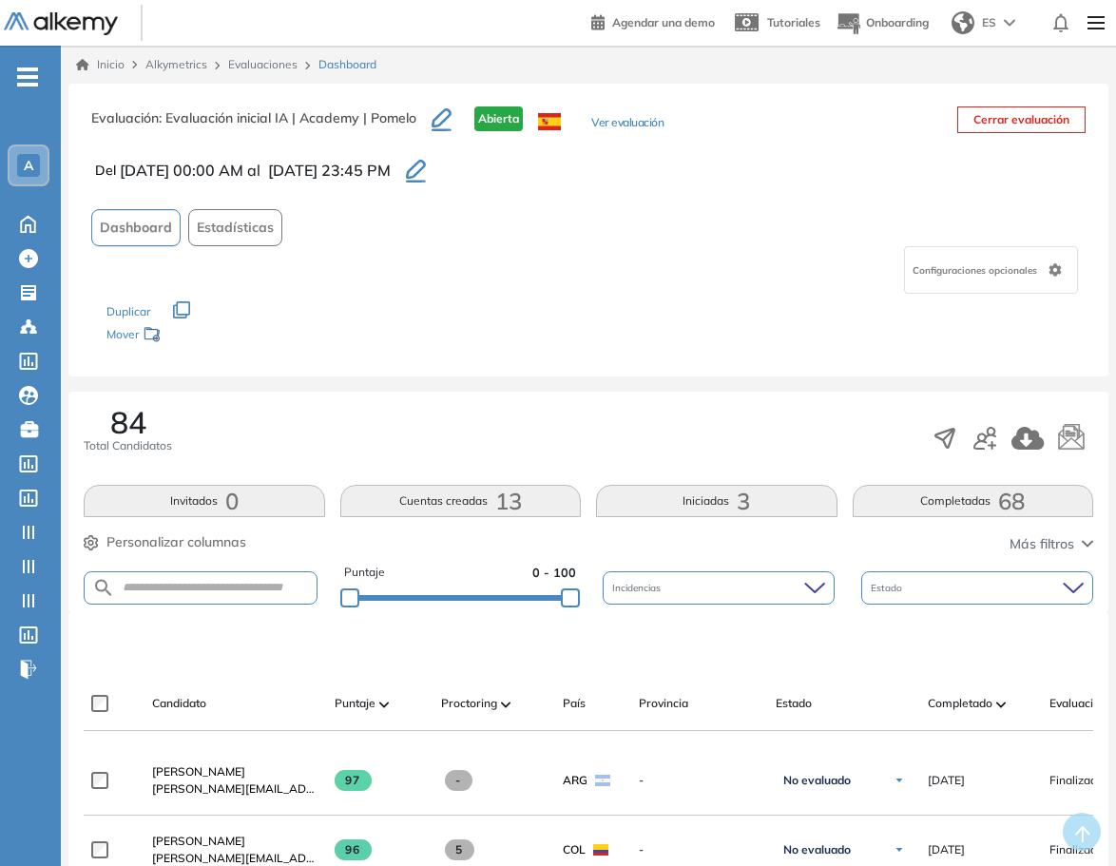
scroll to position [95, 0]
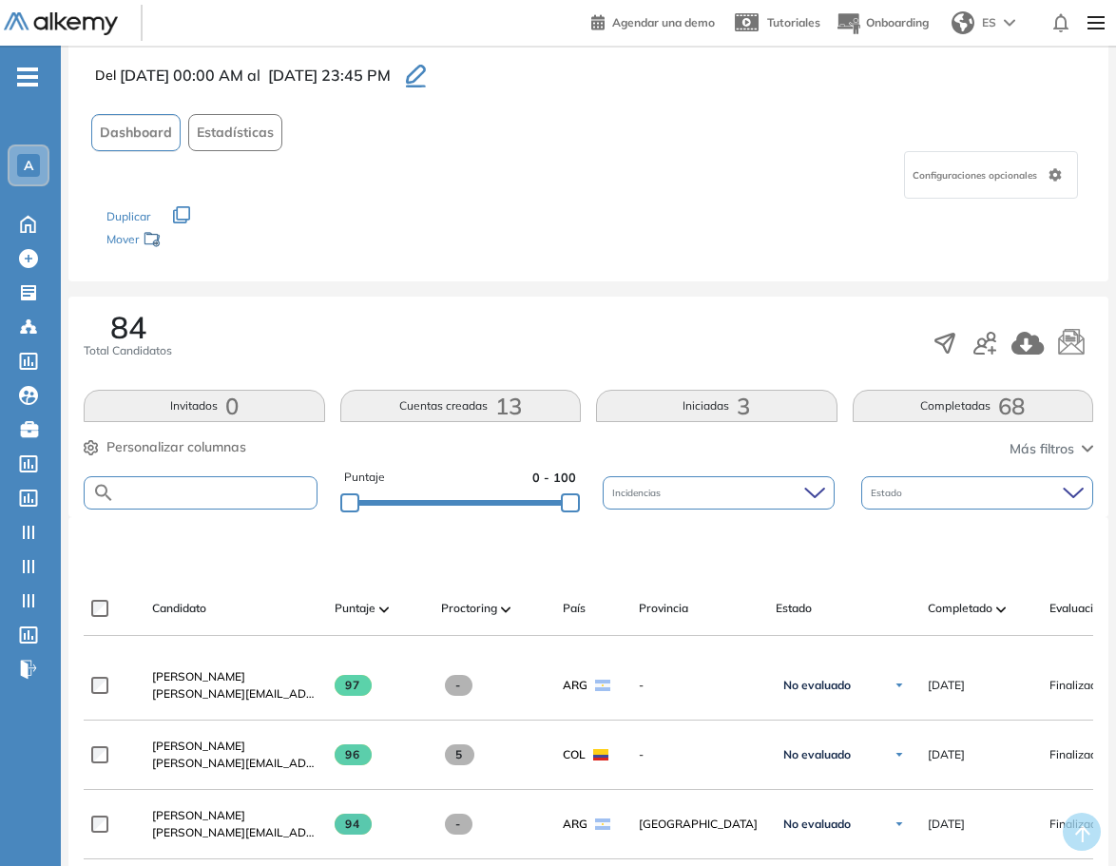
click at [200, 489] on input "text" at bounding box center [216, 493] width 202 height 14
type input "****"
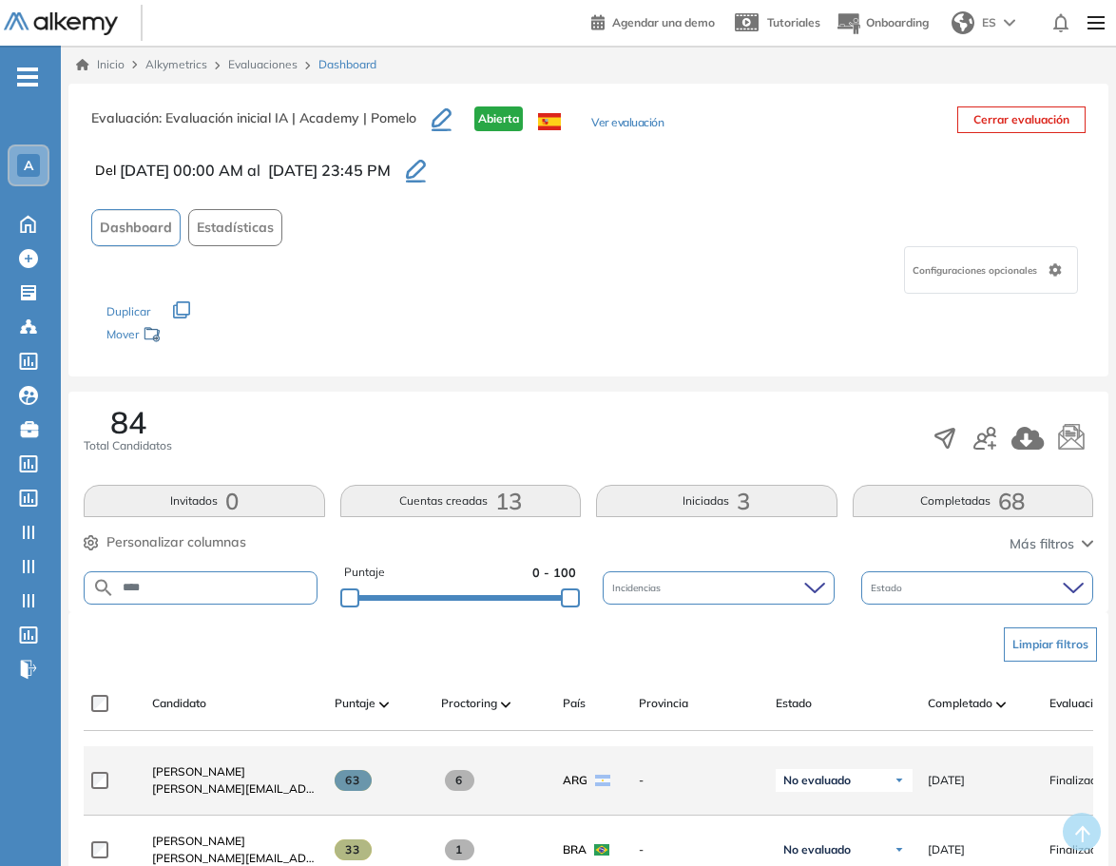
scroll to position [190, 0]
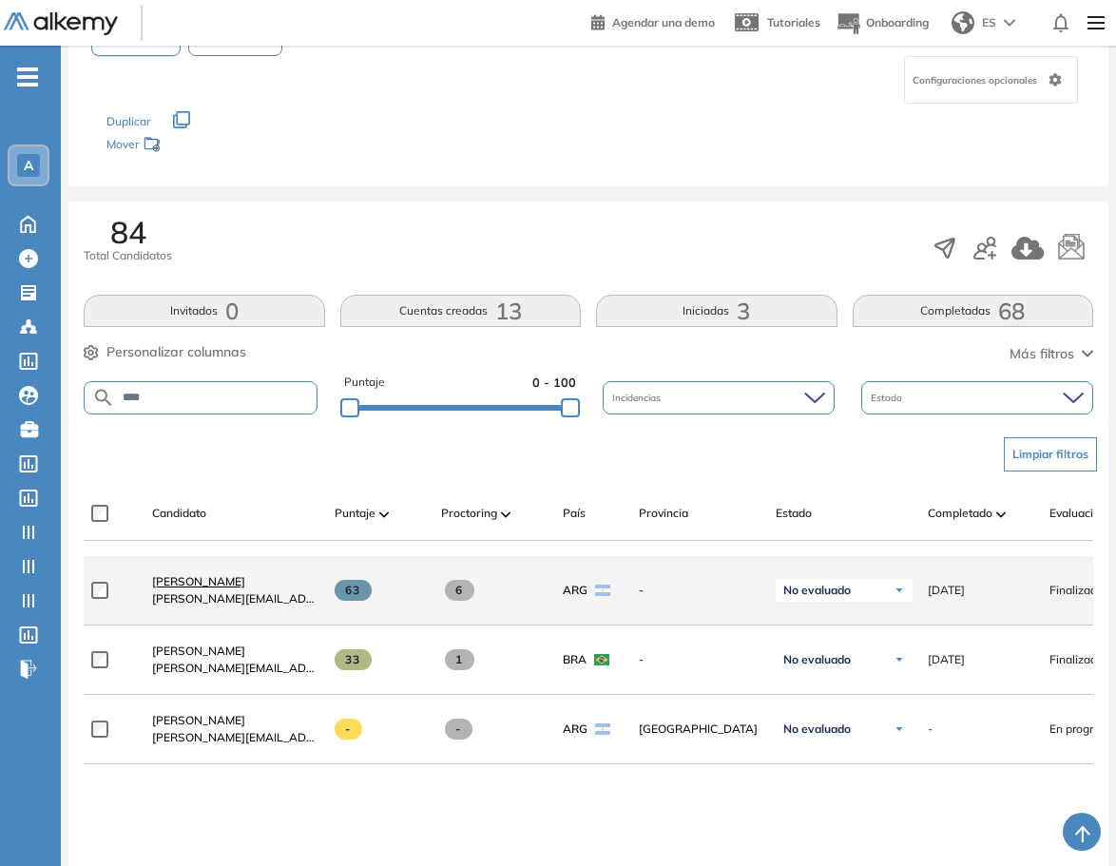
click at [183, 586] on span "Valeria Savino" at bounding box center [198, 581] width 93 height 14
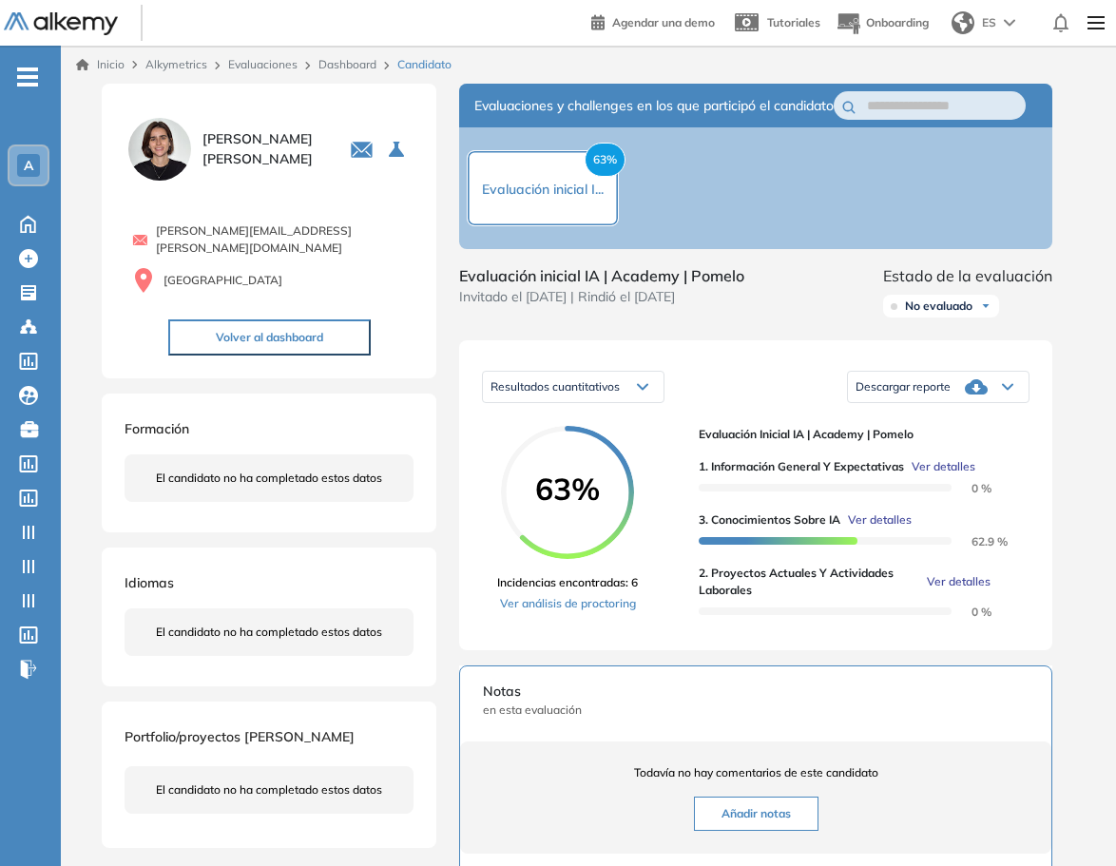
click at [73, 355] on link "Catálogo de tests Catálogo de tests" at bounding box center [40, 361] width 80 height 27
click at [108, 636] on span "Reiniciar testgroups" at bounding box center [160, 637] width 160 height 17
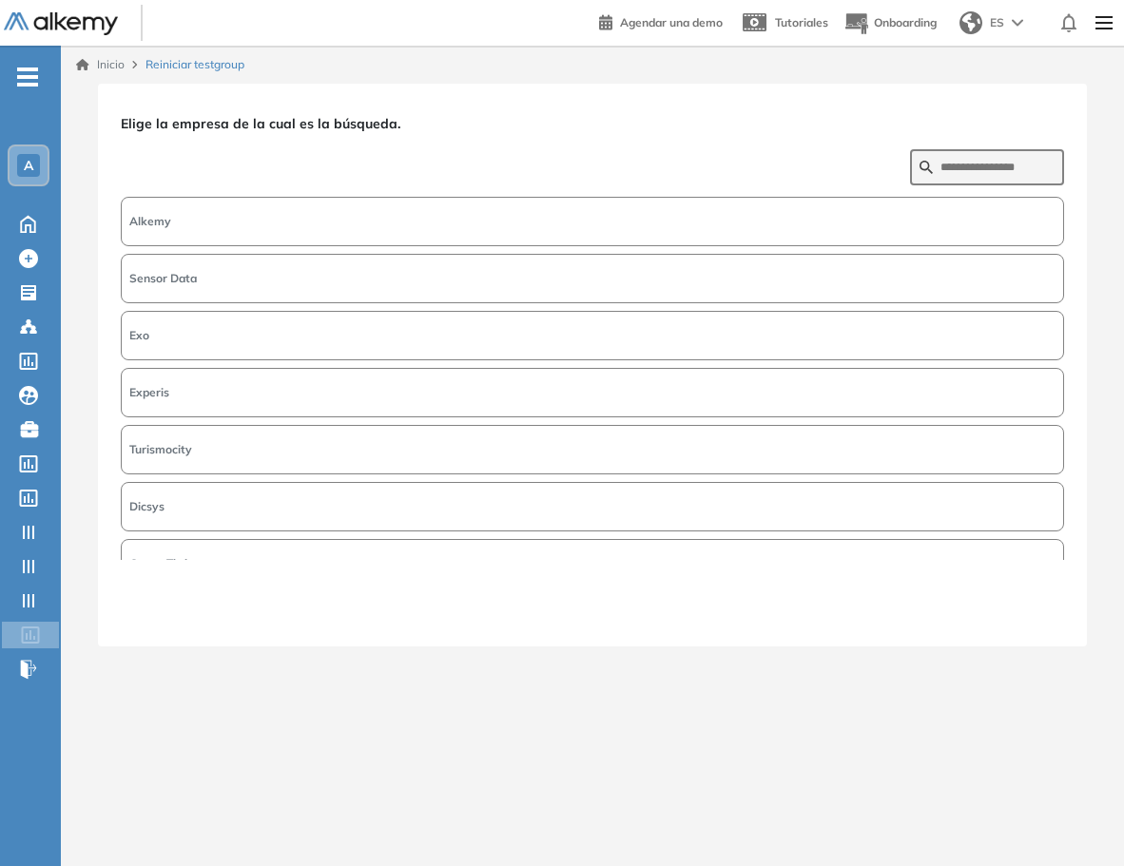
click at [200, 213] on button "Alkemy" at bounding box center [592, 221] width 943 height 49
click at [1011, 606] on button "Siguiente" at bounding box center [1023, 611] width 82 height 25
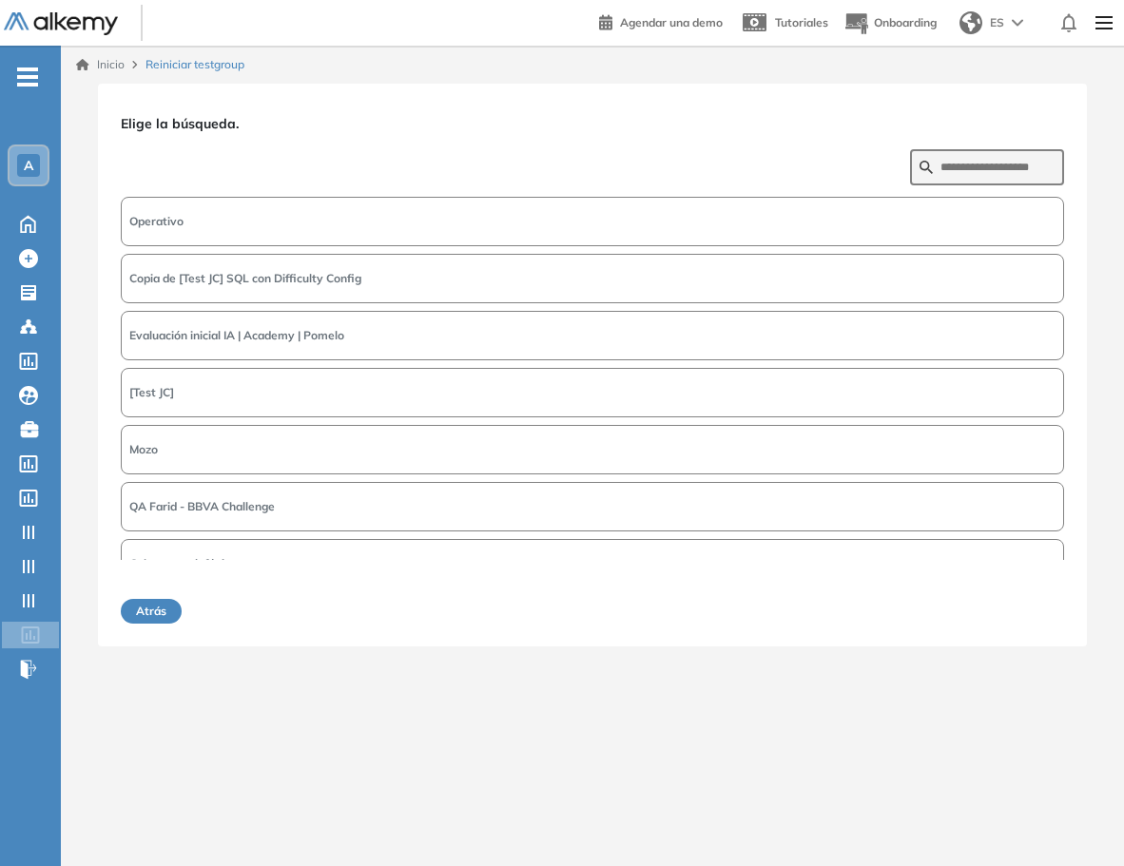
click at [258, 333] on span "Evaluación inicial IA | Academy | Pomelo" at bounding box center [236, 335] width 215 height 17
click at [1047, 604] on button "Siguiente" at bounding box center [1023, 611] width 82 height 25
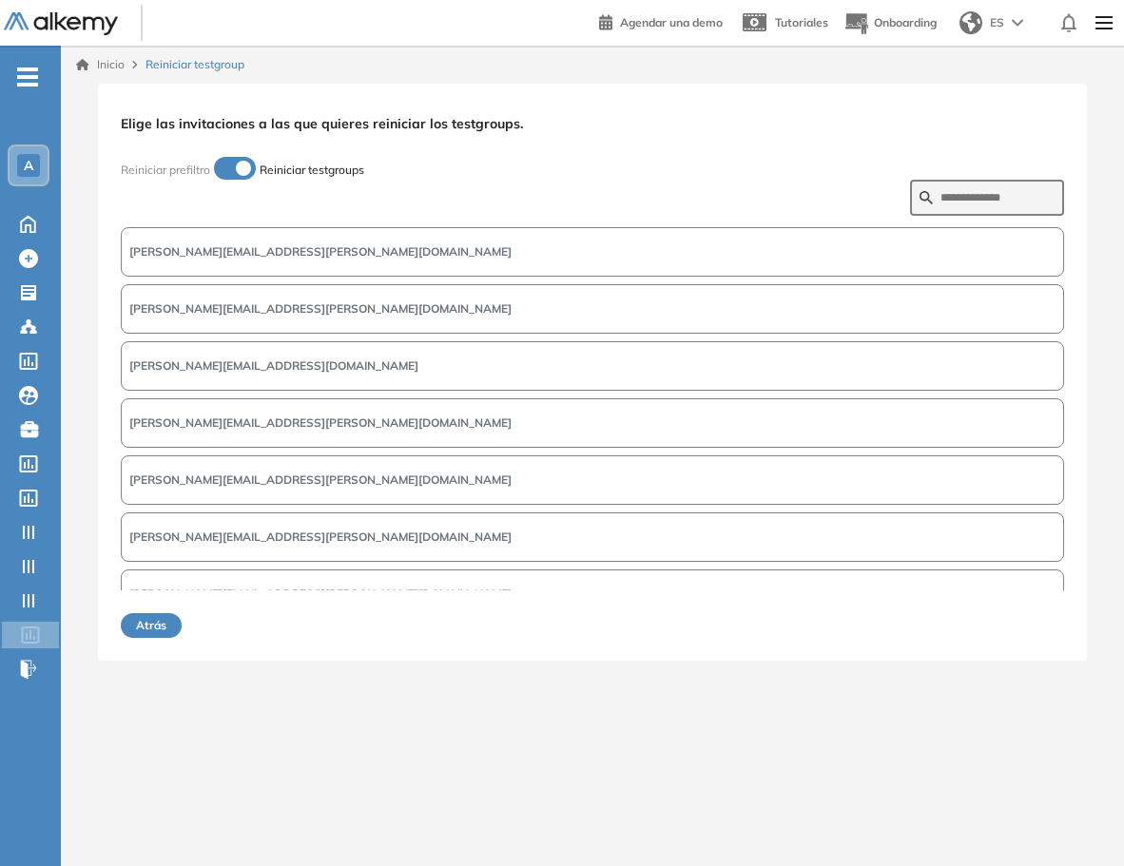
click at [285, 477] on button "valeria.savino@pomelo.la" at bounding box center [592, 479] width 943 height 49
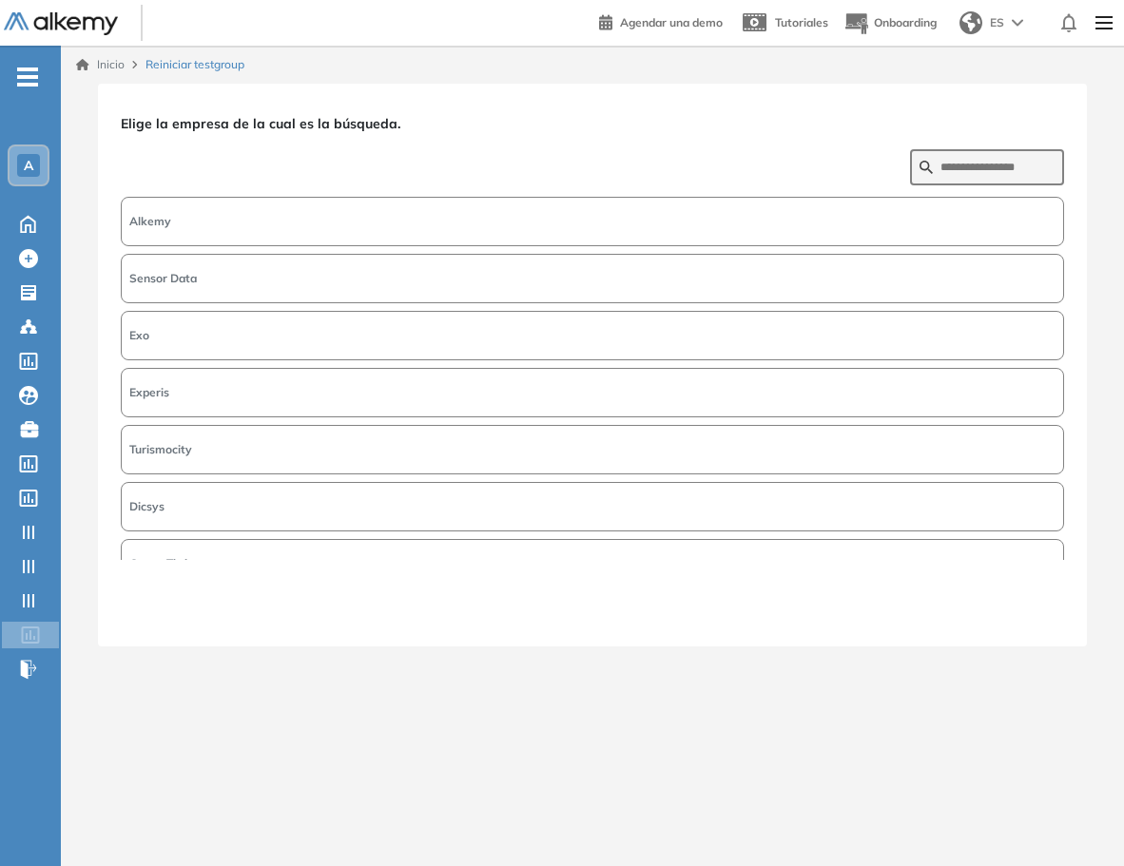
click at [455, 225] on button "Alkemy" at bounding box center [592, 221] width 943 height 49
click at [1018, 602] on button "Siguiente" at bounding box center [1023, 611] width 82 height 25
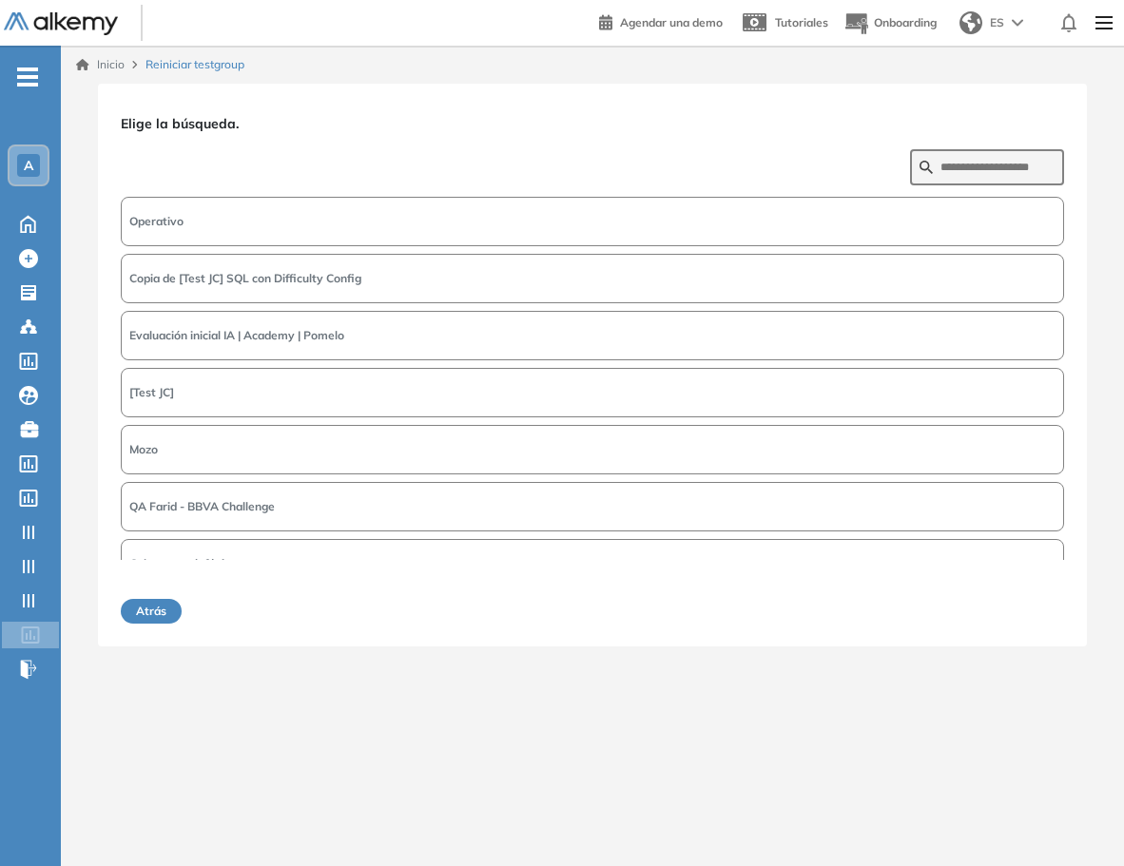
click at [250, 330] on span "Evaluación inicial IA | Academy | Pomelo" at bounding box center [236, 335] width 215 height 17
click at [1030, 604] on button "Siguiente" at bounding box center [1023, 611] width 82 height 25
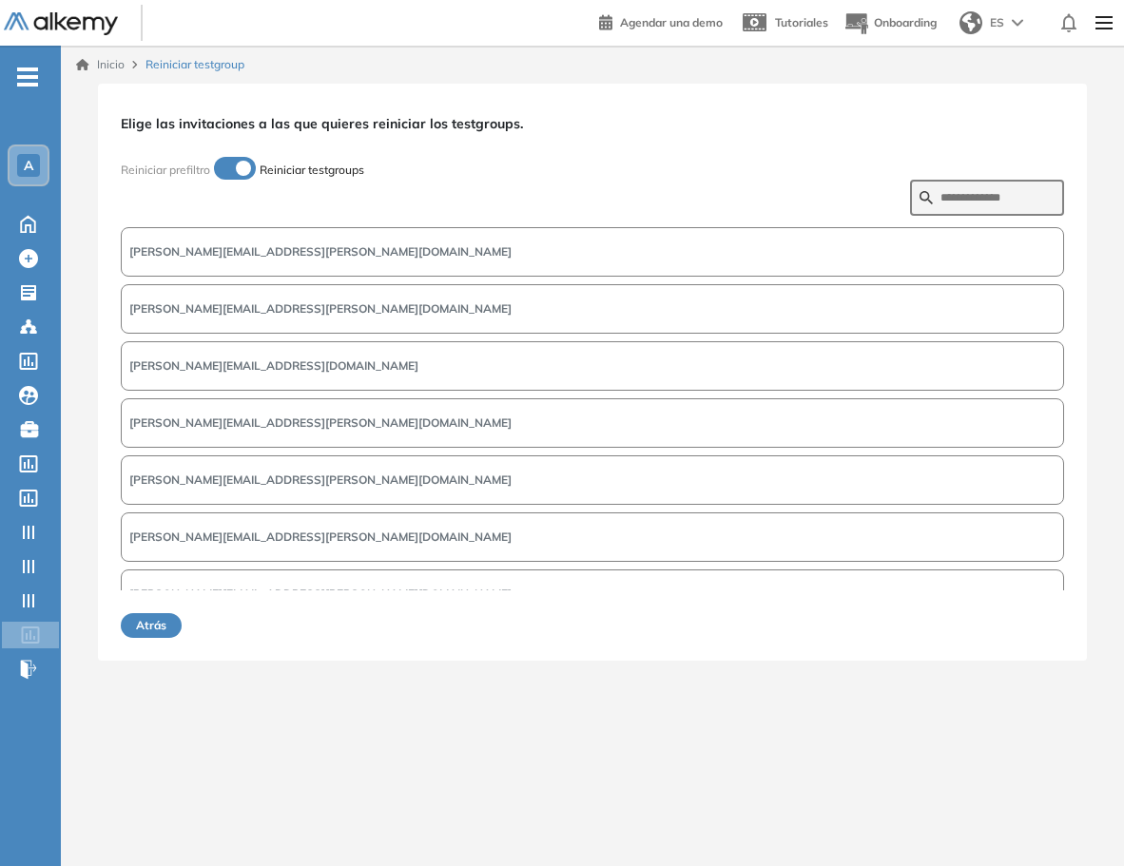
click at [245, 470] on button "valeria.savino@pomelo.la" at bounding box center [592, 479] width 943 height 49
click at [1031, 624] on button "Siguiente" at bounding box center [1023, 625] width 82 height 25
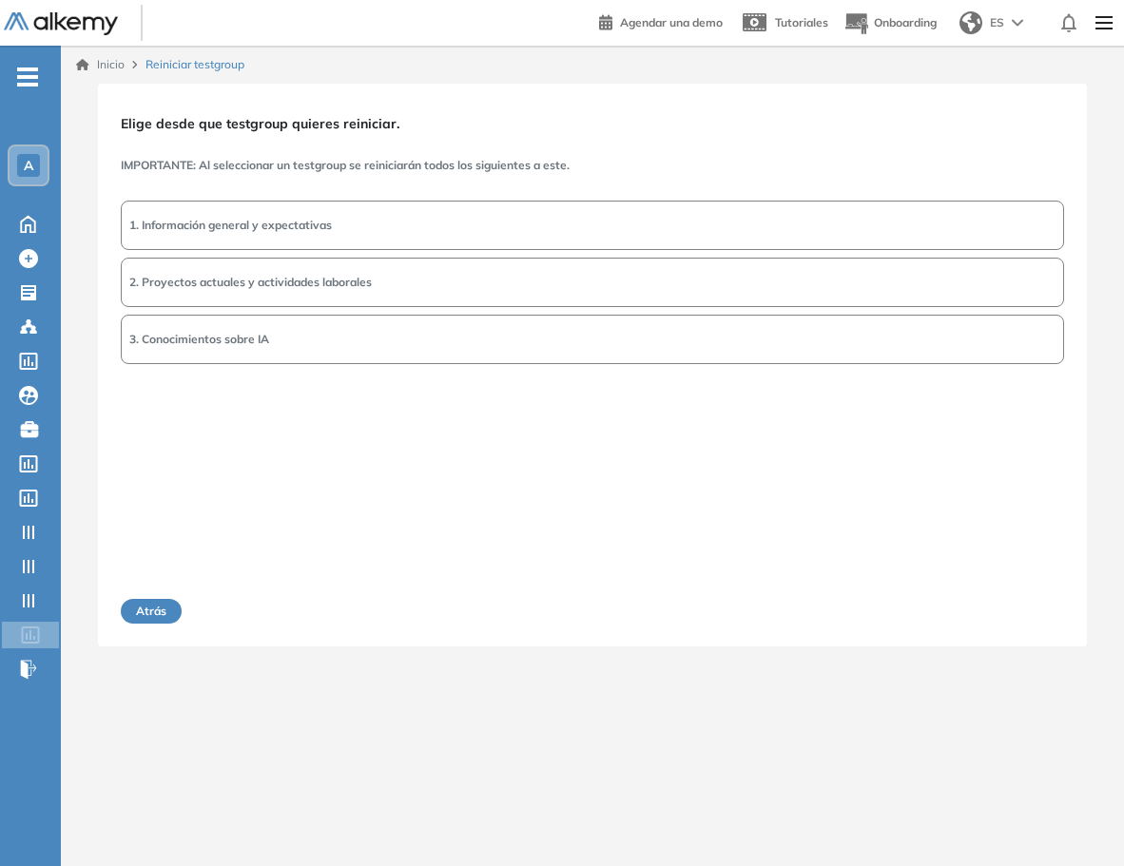
click at [346, 274] on span "2. Proyectos actuales y actividades laborales" at bounding box center [250, 282] width 242 height 17
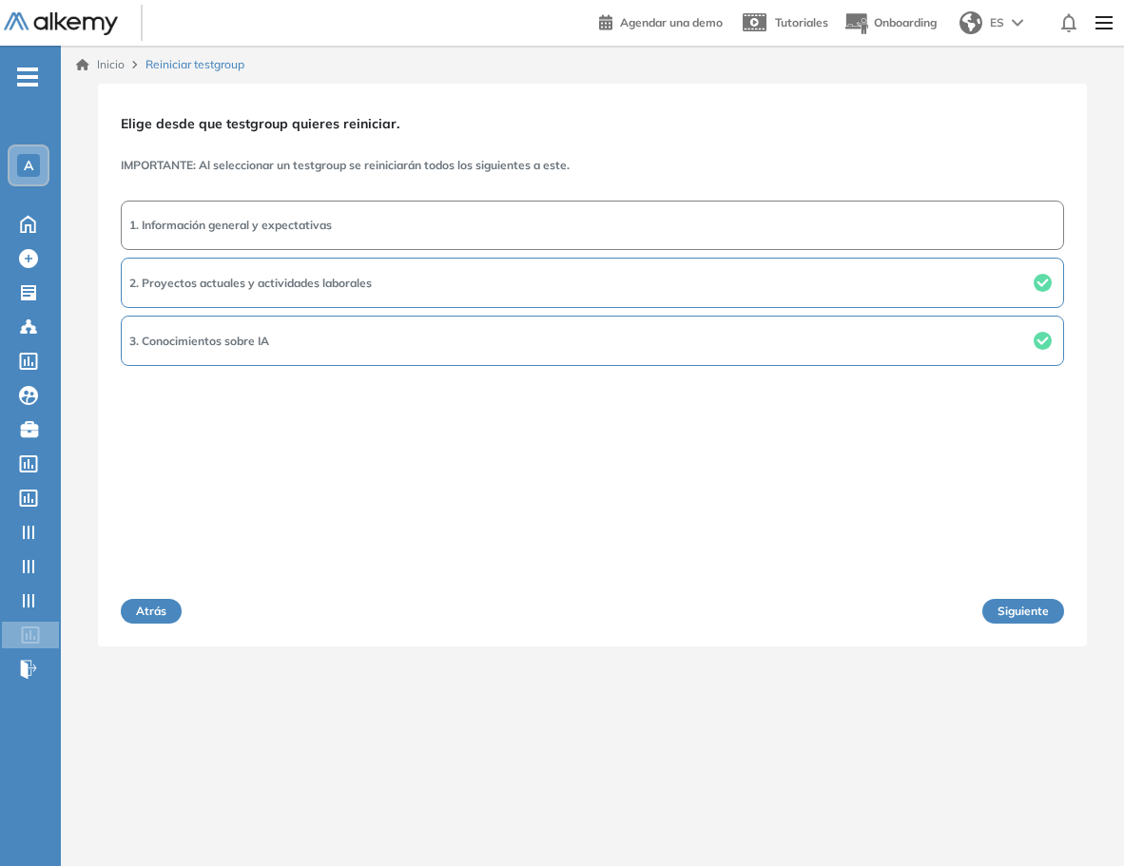
click at [1031, 607] on button "Siguiente" at bounding box center [1023, 611] width 82 height 25
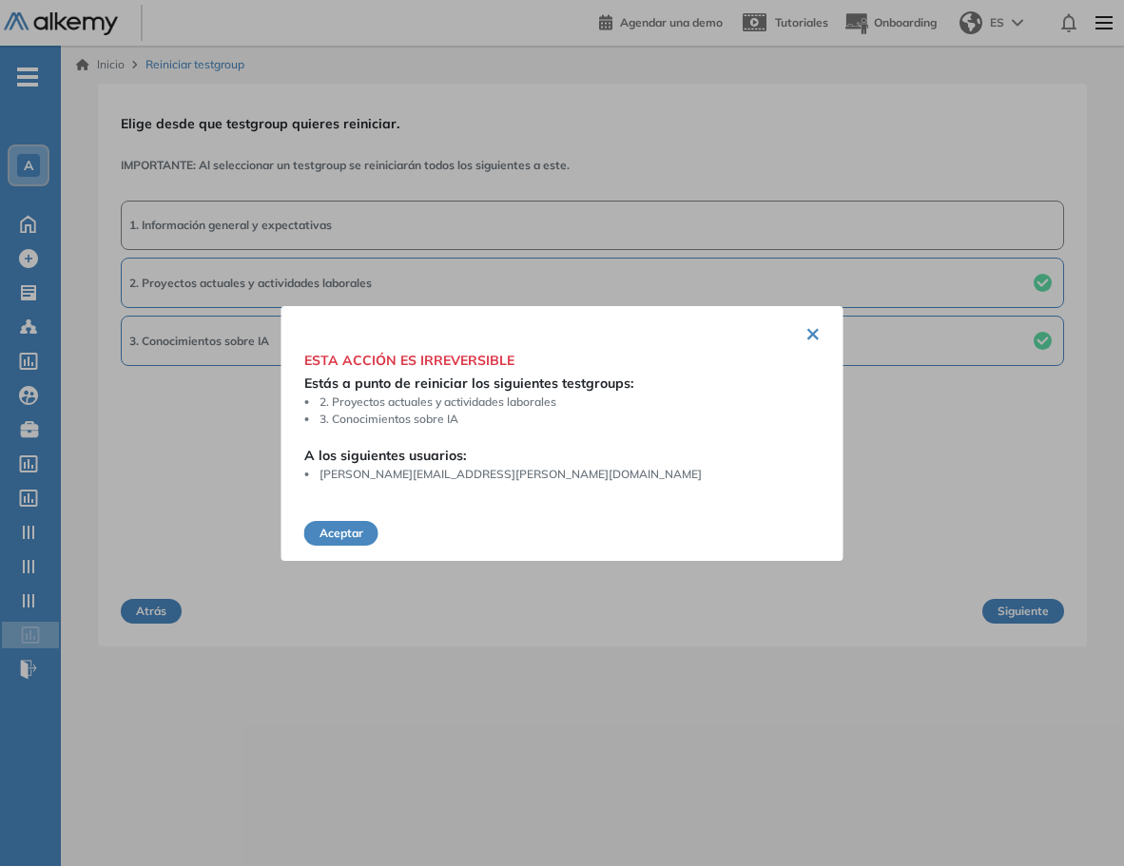
click at [356, 535] on button "Aceptar" at bounding box center [341, 533] width 74 height 25
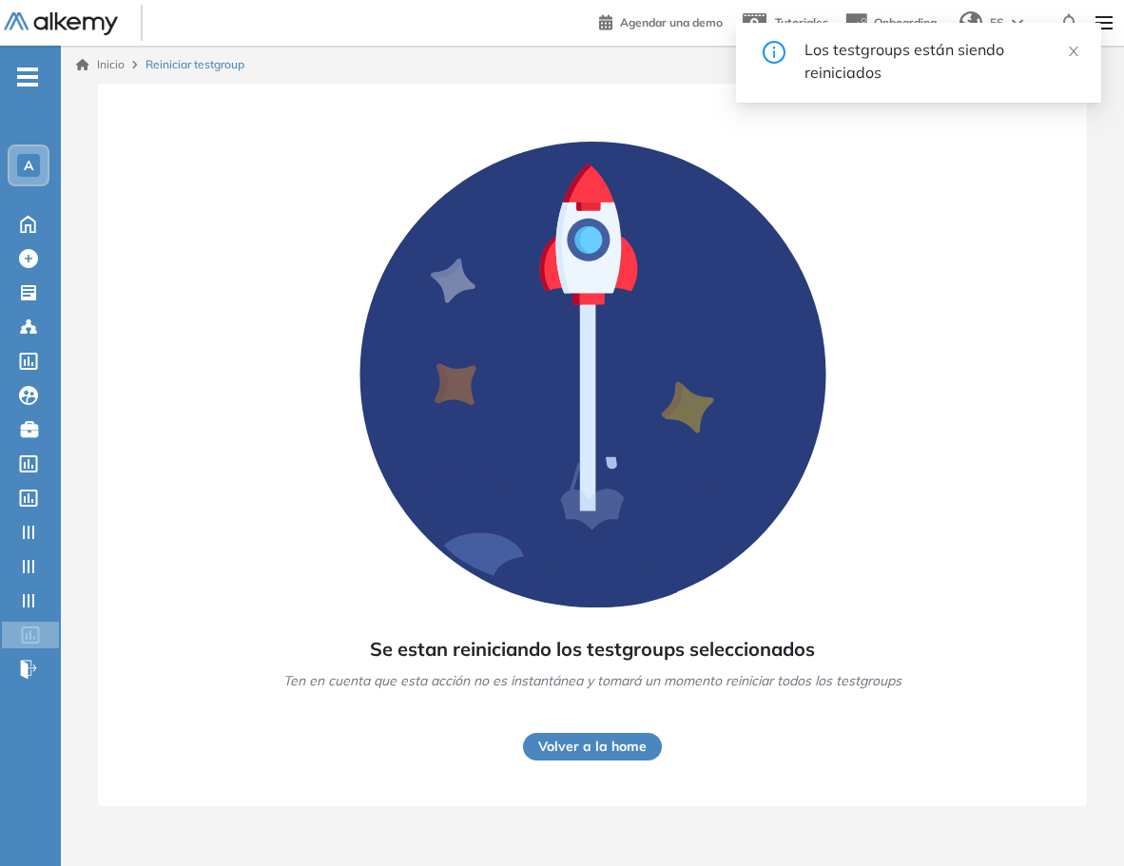
click at [623, 754] on button "Volver a la home" at bounding box center [592, 747] width 139 height 28
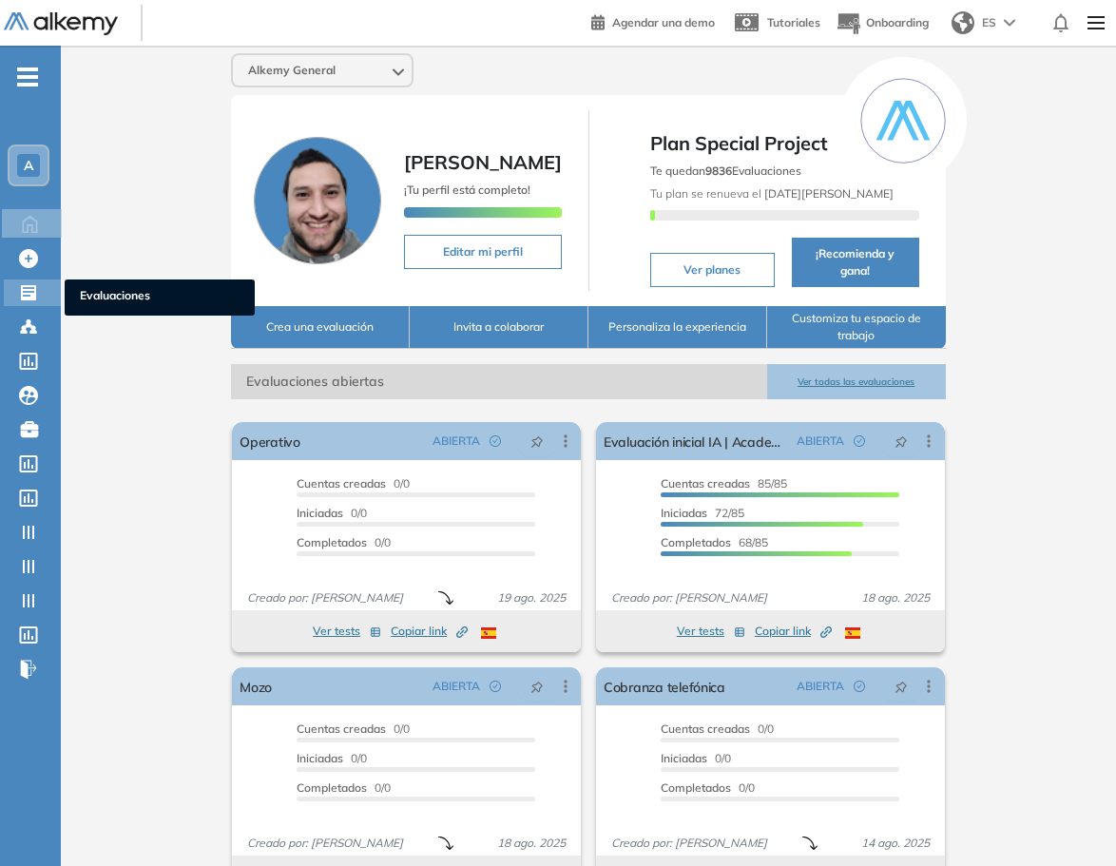
click at [117, 297] on span "Evaluaciones" at bounding box center [160, 297] width 160 height 21
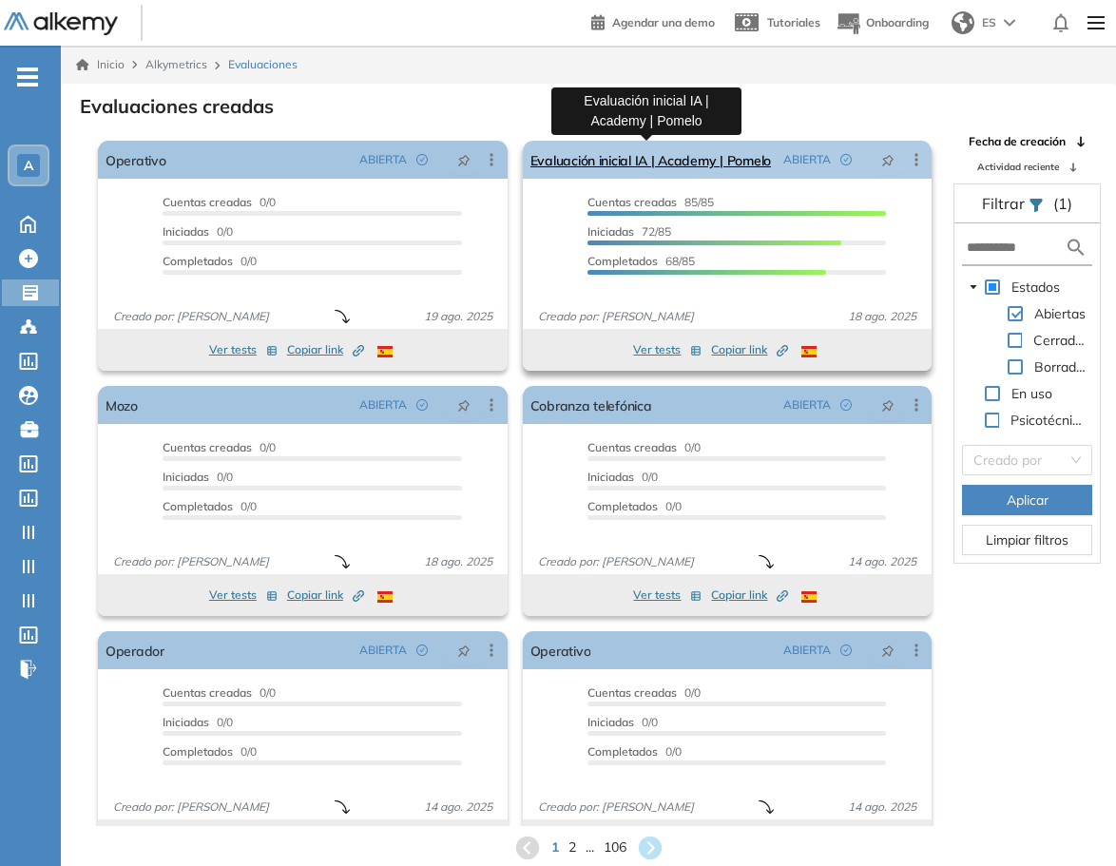
click at [765, 167] on link "Evaluación inicial IA | Academy | Pomelo" at bounding box center [650, 160] width 240 height 38
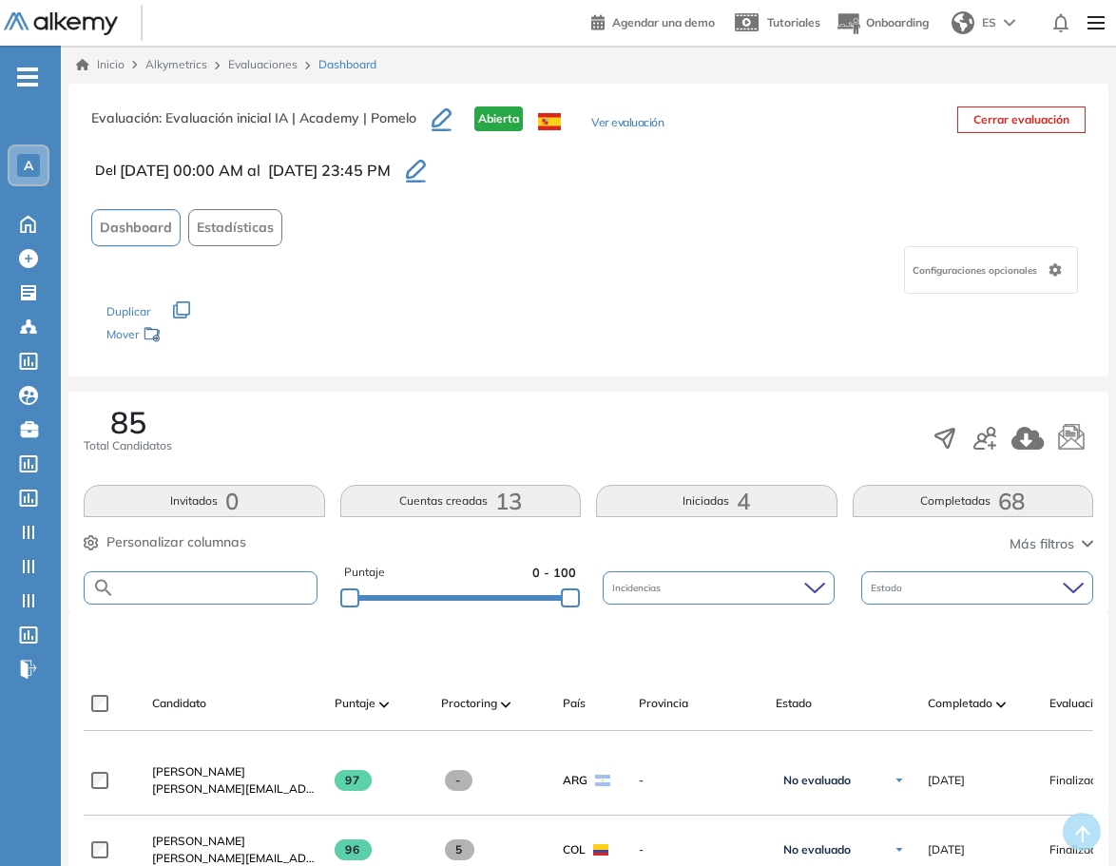
click at [214, 585] on input "text" at bounding box center [216, 588] width 202 height 14
type input "***"
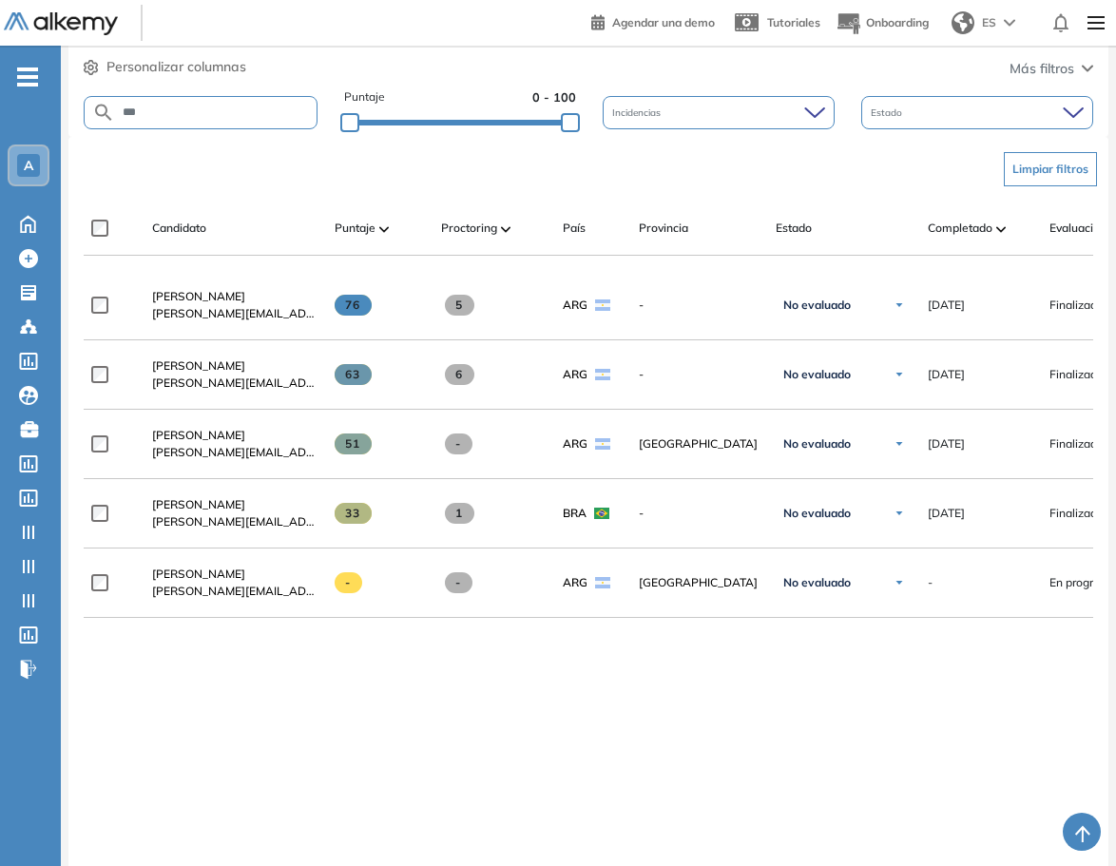
scroll to position [380, 0]
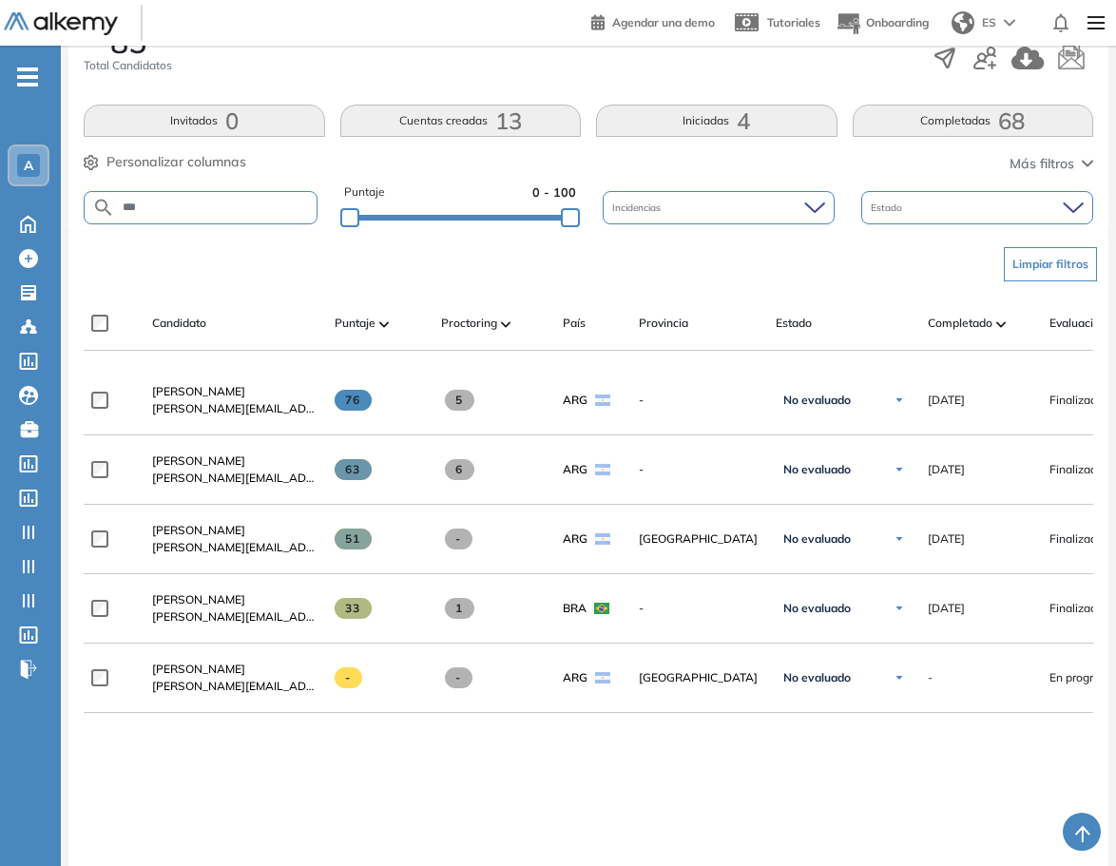
click at [435, 767] on div "**********" at bounding box center [589, 699] width 1010 height 666
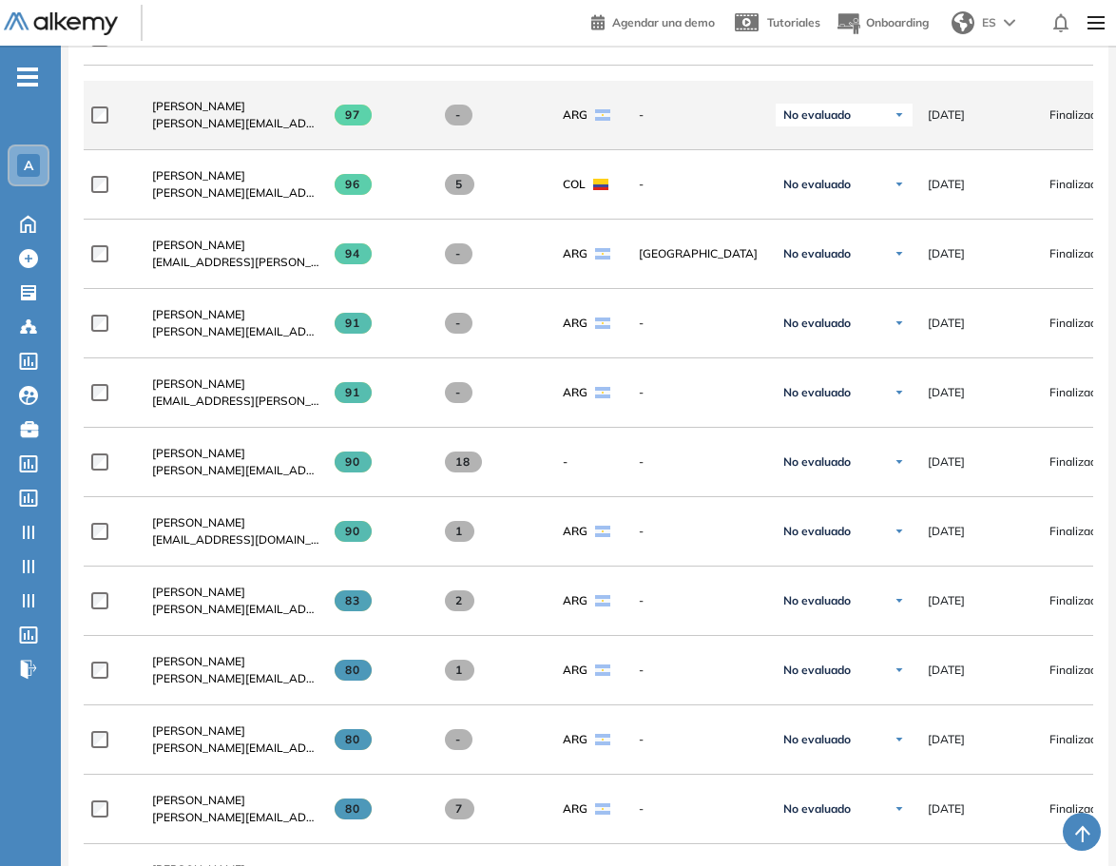
scroll to position [1046, 0]
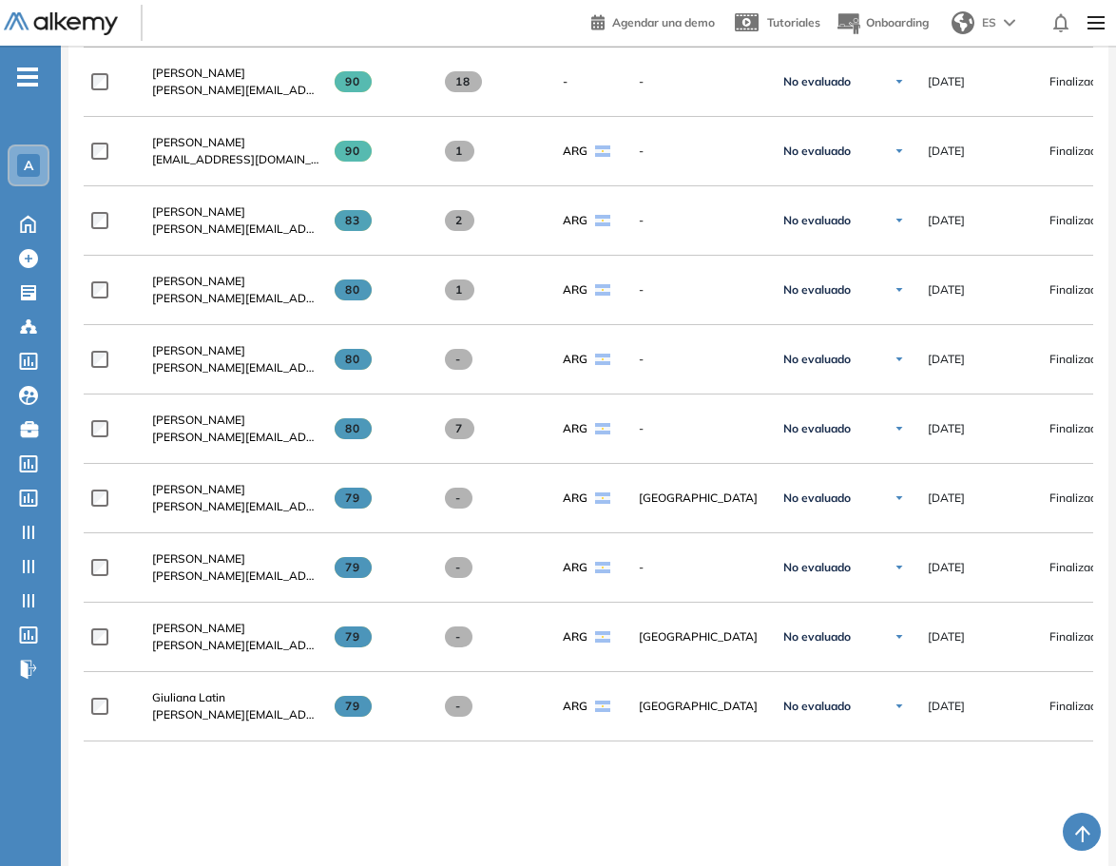
click at [204, 790] on div "**********" at bounding box center [589, 381] width 1010 height 1360
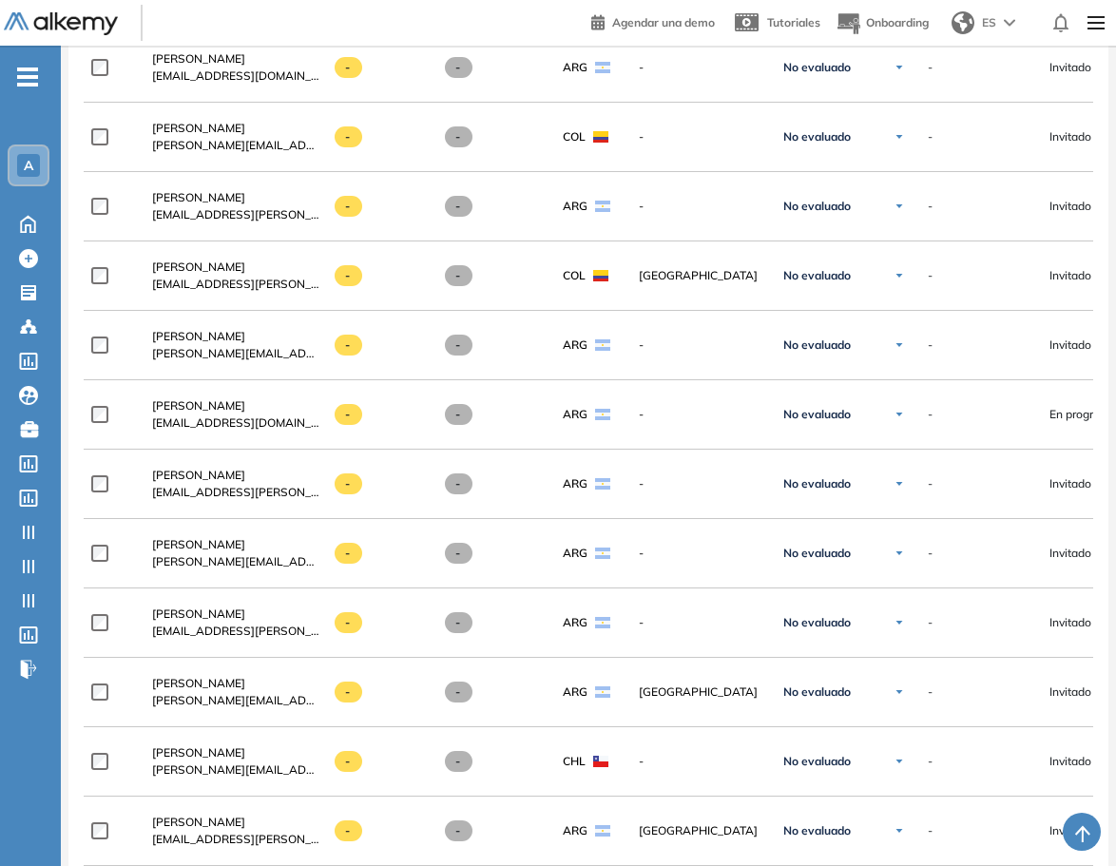
scroll to position [5026, 0]
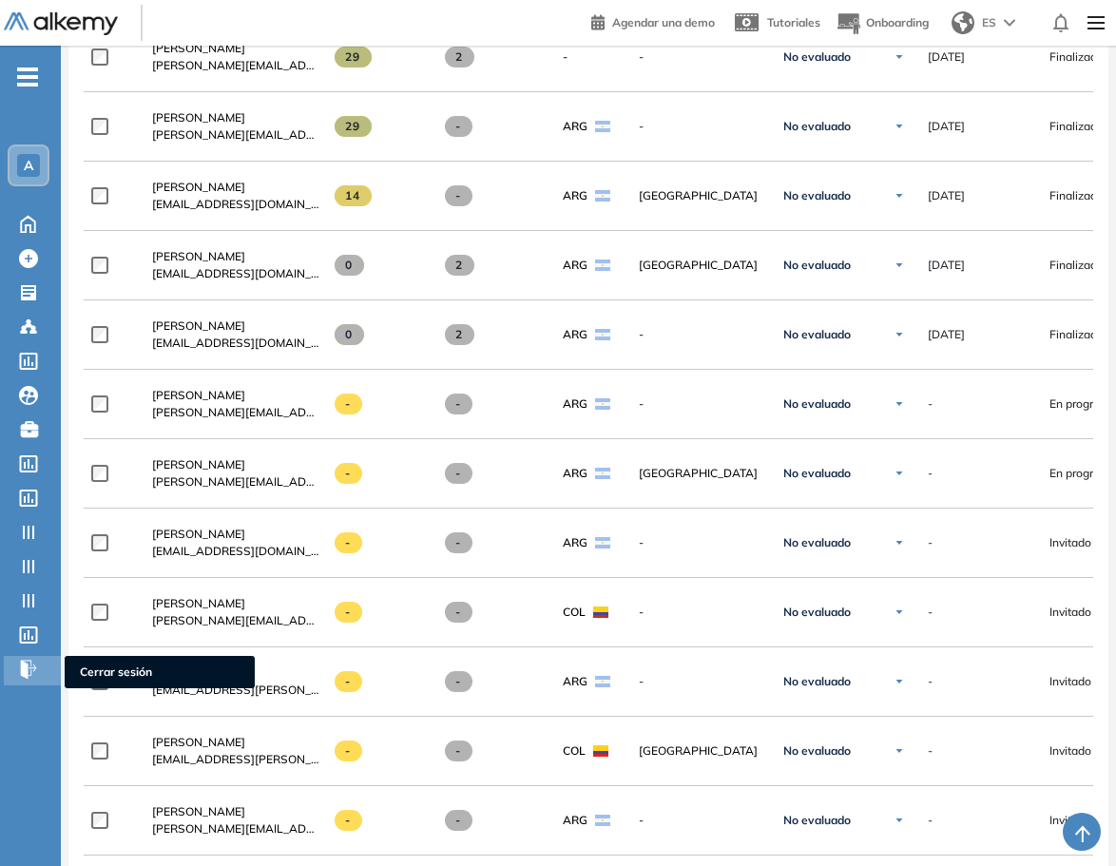
click at [17, 666] on div "Cerrar sesión Cerrar sesión" at bounding box center [32, 670] width 57 height 29
